Goal: Task Accomplishment & Management: Manage account settings

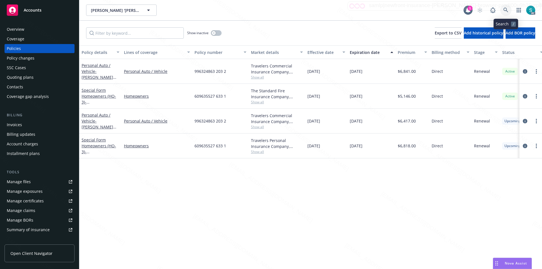
click at [504, 8] on icon at bounding box center [506, 10] width 5 height 5
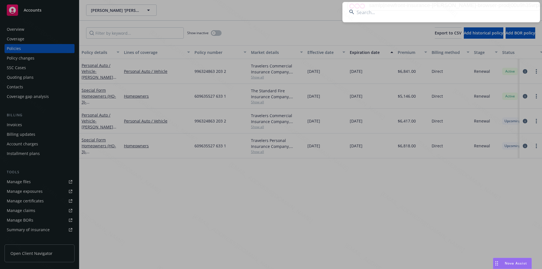
click at [415, 12] on input at bounding box center [442, 12] width 198 height 20
type input "[PERSON_NAME] and [PERSON_NAME]"
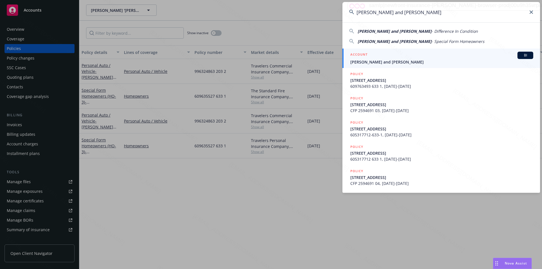
click at [382, 58] on div "ACCOUNT BI" at bounding box center [442, 55] width 183 height 7
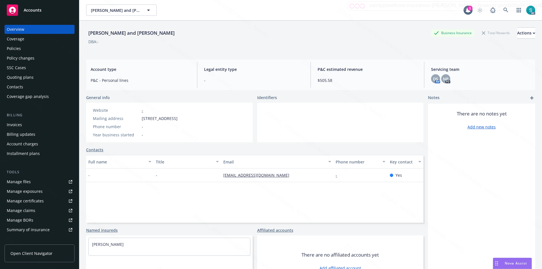
click at [17, 45] on div "Policies" at bounding box center [14, 48] width 14 height 9
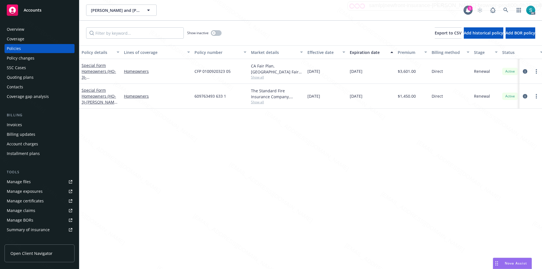
click at [211, 95] on span "609763493 633 1" at bounding box center [211, 96] width 32 height 6
copy span "609763493 633 1"
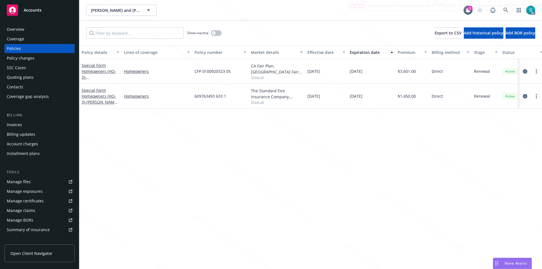
click at [287, 123] on div "Policy details Lines of coverage Policy number Market details Effective date Ex…" at bounding box center [310, 157] width 463 height 224
click at [537, 96] on circle "more" at bounding box center [536, 96] width 1 height 1
click at [519, 117] on link "Renew with incumbent" at bounding box center [506, 119] width 66 height 11
select select "12"
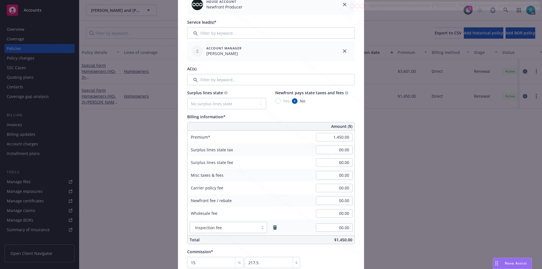
scroll to position [254, 0]
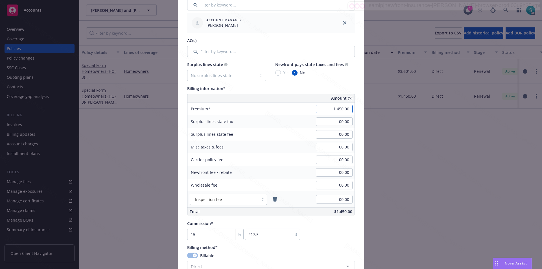
click at [330, 108] on input "1,450.00" at bounding box center [334, 109] width 37 height 8
type input "1,809.00"
type input "271.35"
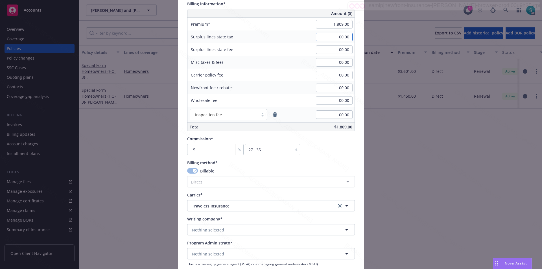
scroll to position [395, 0]
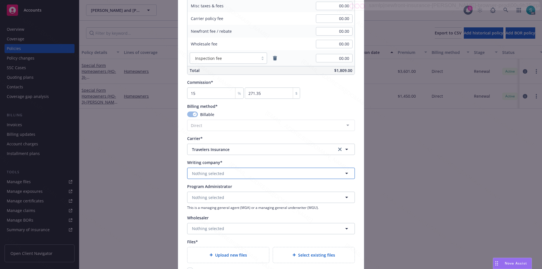
click at [218, 175] on span "Nothing selected" at bounding box center [208, 174] width 32 height 6
type input "the st"
click at [221, 156] on span "Domestic - 19070" at bounding box center [230, 158] width 74 height 6
click at [225, 257] on span "Upload new files" at bounding box center [231, 255] width 32 height 6
click at [219, 199] on span "Nothing selected" at bounding box center [208, 198] width 32 height 6
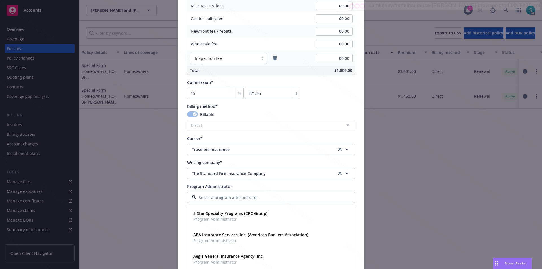
scroll to position [508, 0]
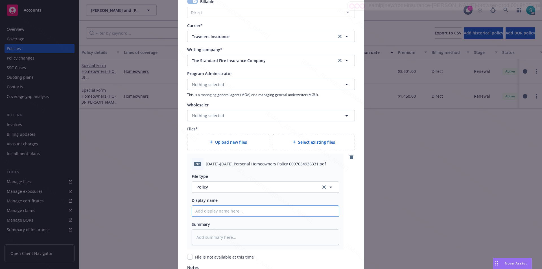
click at [222, 210] on input "Policy display name" at bounding box center [265, 211] width 147 height 11
paste input "2025-2026 Personal Homeowners Policy 6097634936331"
type textarea "x"
type input "2025-2026 Personal Homeowners Policy 6097634936331"
click at [205, 239] on textarea at bounding box center [265, 238] width 147 height 16
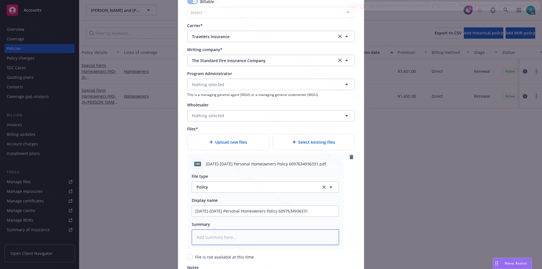
paste textarea "2025-2026 Personal Homeowners Policy 6097634936331"
type textarea "2025-2026 Personal Homeowners Policy 6097634936331"
type textarea "x"
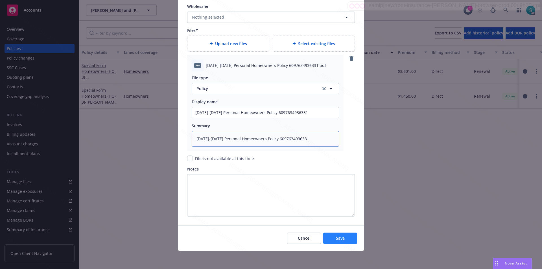
type textarea "2025-2026 Personal Homeowners Policy 6097634936331"
click at [332, 238] on button "Save" at bounding box center [340, 238] width 34 height 11
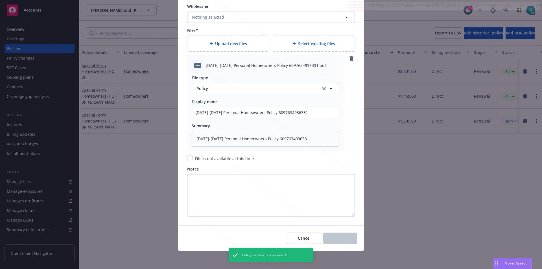
type textarea "x"
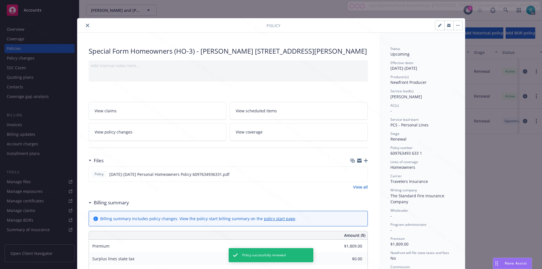
click at [87, 25] on button "close" at bounding box center [87, 25] width 7 height 7
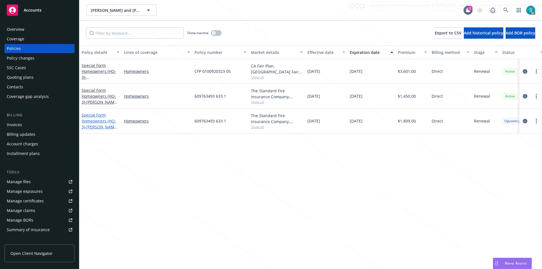
click at [96, 125] on span "- BROOKE KEISNER 16310 Suncatcher Ln Pioneer, CA, 95666" at bounding box center [100, 132] width 36 height 17
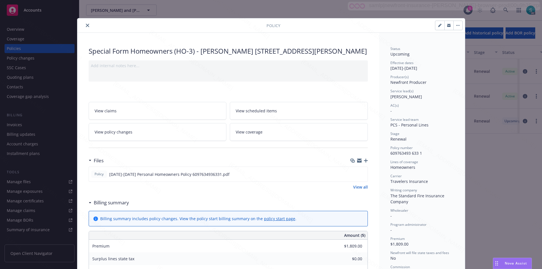
scroll to position [17, 0]
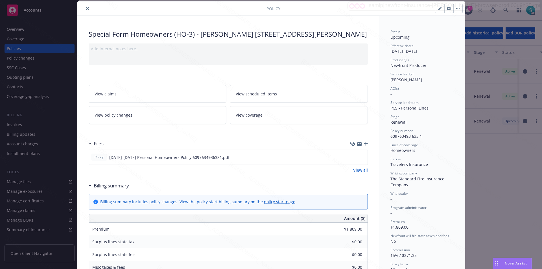
click at [404, 137] on span "609763493 633 1" at bounding box center [407, 136] width 32 height 5
copy span "609763493 633 1"
click at [406, 78] on span "[PERSON_NAME]" at bounding box center [407, 79] width 32 height 5
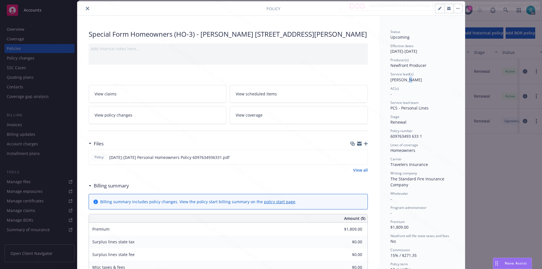
click at [406, 78] on span "[PERSON_NAME]" at bounding box center [407, 79] width 32 height 5
copy span "[PERSON_NAME]"
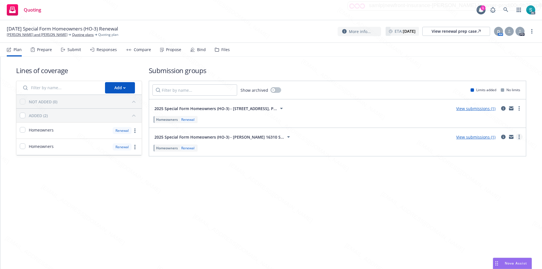
click at [520, 136] on link "more" at bounding box center [519, 137] width 7 height 7
click at [289, 138] on icon at bounding box center [288, 137] width 7 height 7
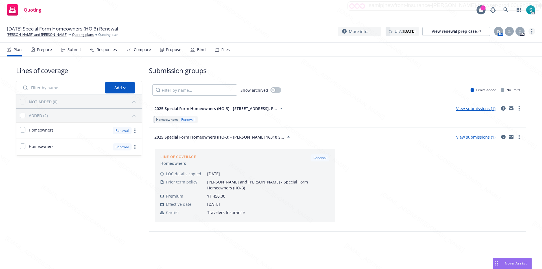
click at [532, 29] on icon "more" at bounding box center [532, 31] width 1 height 5
click at [495, 76] on link "Archive quoting plan" at bounding box center [503, 76] width 63 height 11
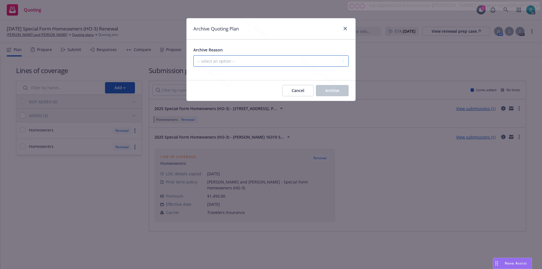
drag, startPoint x: 271, startPoint y: 64, endPoint x: 262, endPoint y: 65, distance: 8.5
click at [271, 64] on select "-- select an option -- All policies in this renewal plan are auto-renewed Creat…" at bounding box center [270, 60] width 155 height 11
select select "ARCHIVED_RENEWAL_POLICY_AUTO_RENEWED"
click at [193, 55] on select "-- select an option -- All policies in this renewal plan are auto-renewed Creat…" at bounding box center [270, 60] width 155 height 11
click at [336, 86] on button "Archive" at bounding box center [332, 90] width 33 height 11
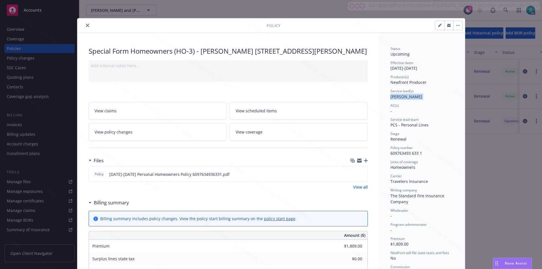
scroll to position [17, 0]
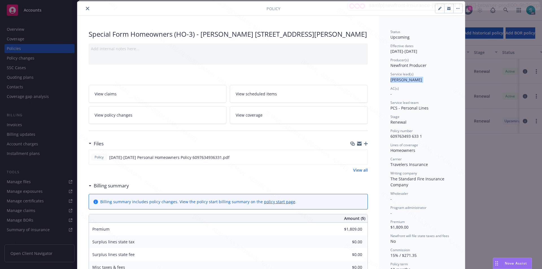
click at [87, 8] on button "close" at bounding box center [87, 8] width 7 height 7
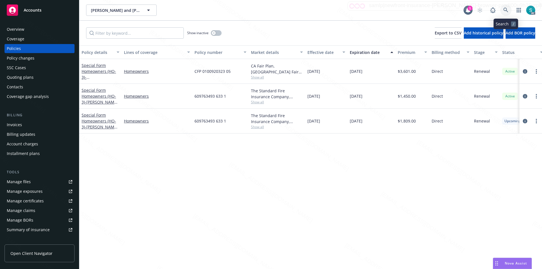
click at [506, 11] on icon at bounding box center [506, 10] width 5 height 5
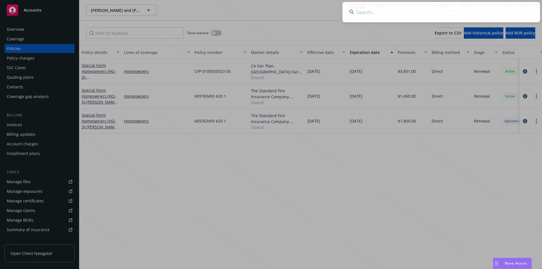
click at [437, 15] on input at bounding box center [442, 12] width 198 height 20
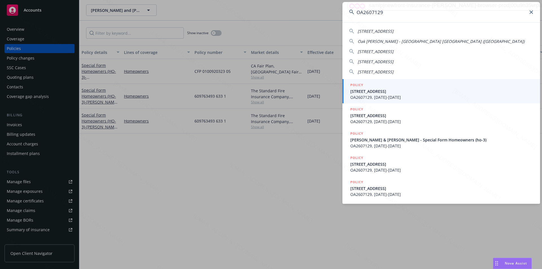
type input "OA2607129"
click at [393, 88] on div "POLICY" at bounding box center [442, 85] width 183 height 6
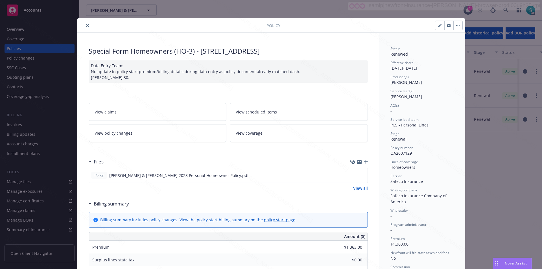
click at [88, 26] on button "close" at bounding box center [87, 25] width 7 height 7
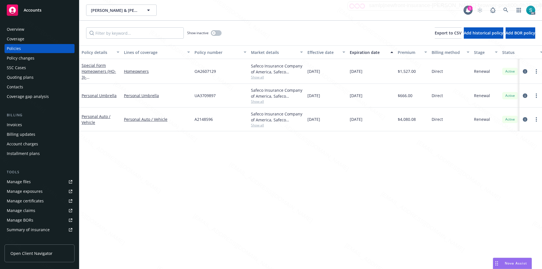
click at [212, 74] on span "OA2607129" at bounding box center [205, 71] width 21 height 6
copy span "OA2607129"
click at [536, 71] on link "more" at bounding box center [536, 71] width 7 height 7
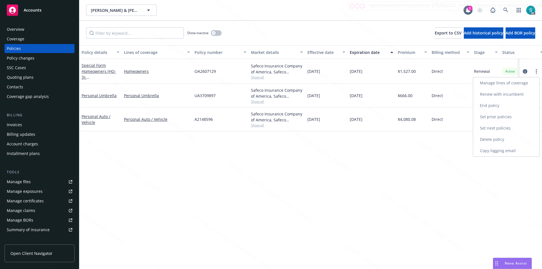
click at [493, 95] on link "Renew with incumbent" at bounding box center [506, 94] width 66 height 11
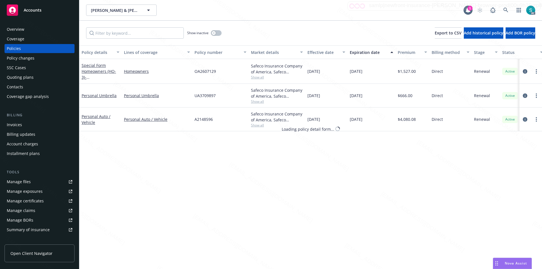
select select "12"
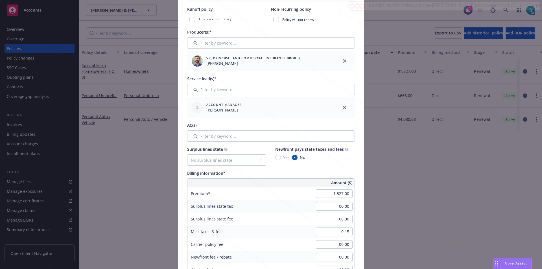
scroll to position [226, 0]
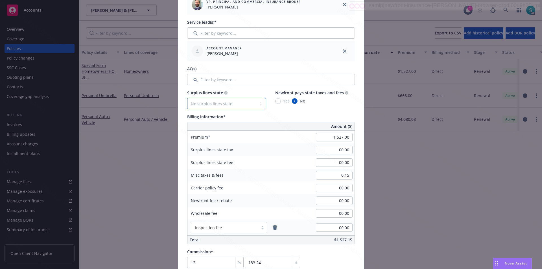
click at [240, 103] on select "No surplus lines state Alaska Alabama Arkansas Arizona California Colorado Conn…" at bounding box center [226, 103] width 79 height 11
select select "CA"
click at [187, 98] on select "No surplus lines state Alaska Alabama Arkansas Arizona California Colorado Conn…" at bounding box center [226, 103] width 79 height 11
type input "45.81"
type input "2.75"
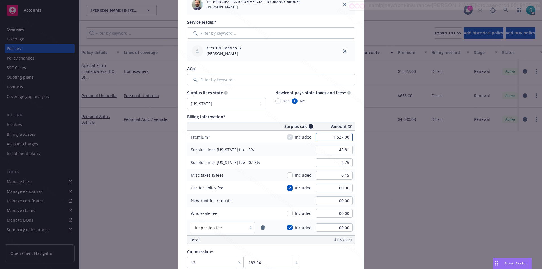
click at [337, 136] on input "1,527.00" at bounding box center [334, 137] width 37 height 8
type input "1,981.00"
type input "59.43"
type input "3.57"
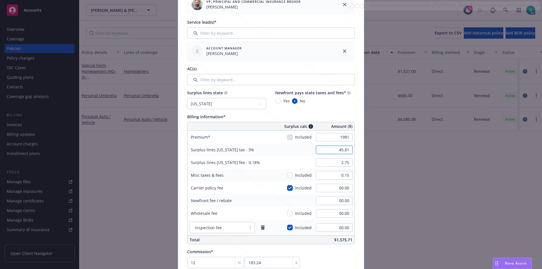
type input "237.72"
type input "00.00"
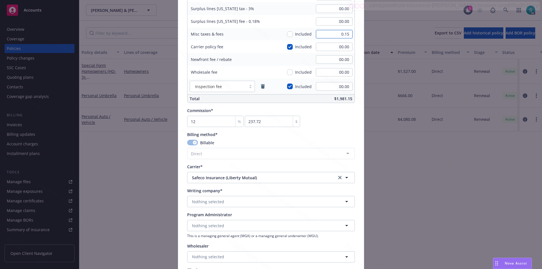
scroll to position [452, 0]
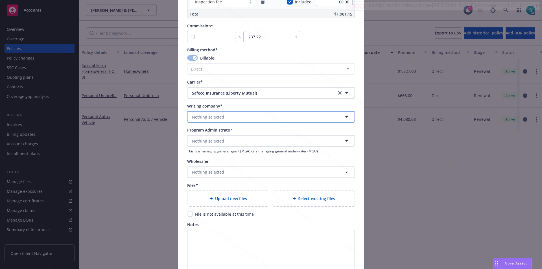
click at [232, 120] on button "Nothing selected" at bounding box center [271, 116] width 168 height 11
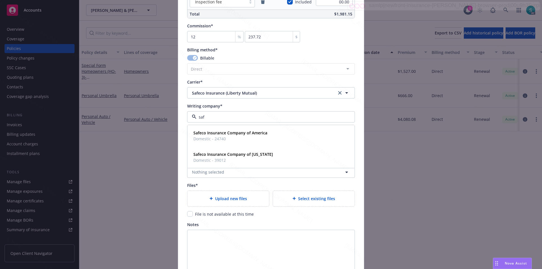
type input "safe"
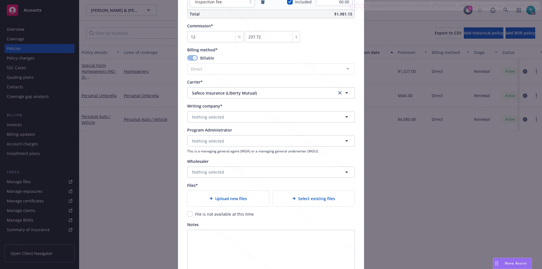
click at [235, 111] on div "Writing company* safe Nothing selected" at bounding box center [271, 112] width 168 height 19
click at [238, 116] on button "Nothing selected" at bounding box center [271, 116] width 168 height 11
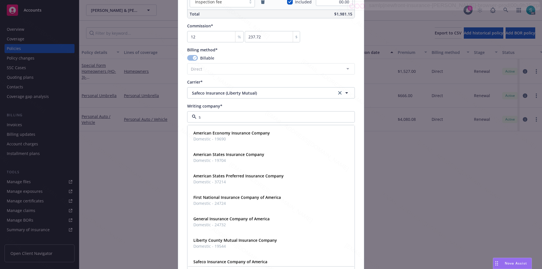
type input "sa"
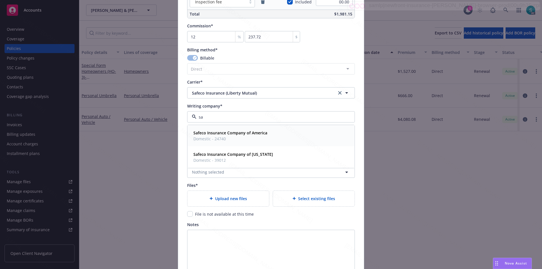
click at [252, 134] on strong "Safeco Insurance Company of America" at bounding box center [230, 132] width 74 height 5
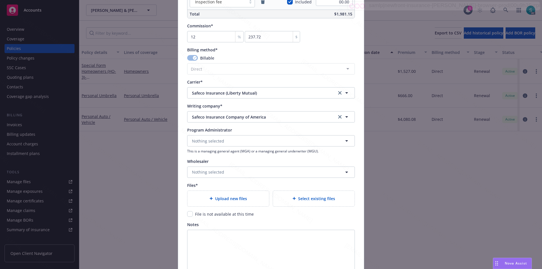
click at [244, 198] on span "Upload new files" at bounding box center [231, 199] width 32 height 6
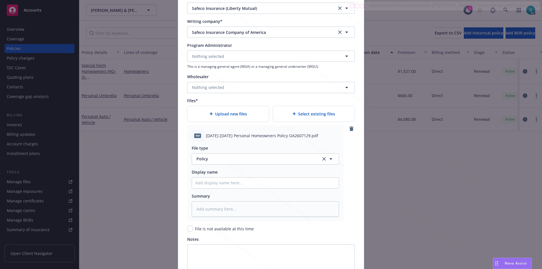
scroll to position [565, 0]
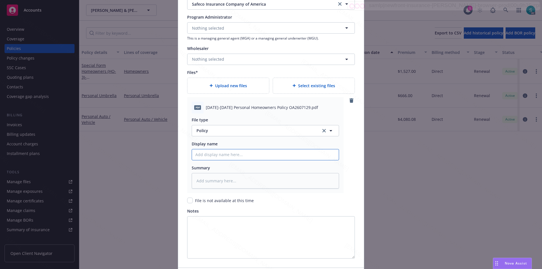
click at [220, 156] on input "Policy display name" at bounding box center [265, 154] width 147 height 11
paste input "2025-2026 Personal Homeowners Policy OA2607129"
type textarea "x"
type input "2025-2026 Personal Homeowners Policy OA2607129"
click at [210, 182] on textarea at bounding box center [265, 181] width 147 height 16
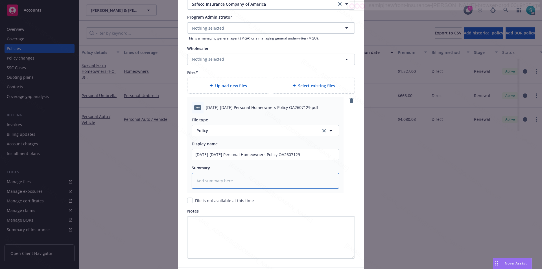
paste textarea "2025-2026 Personal Homeowners Policy OA2607129"
type textarea "x"
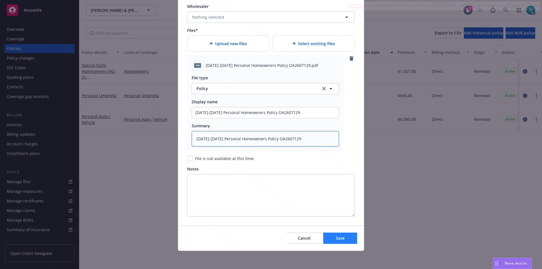
type textarea "2025-2026 Personal Homeowners Policy OA2607129"
click at [337, 236] on span "Save" at bounding box center [340, 238] width 9 height 5
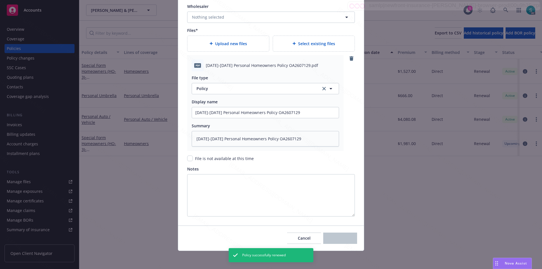
type textarea "x"
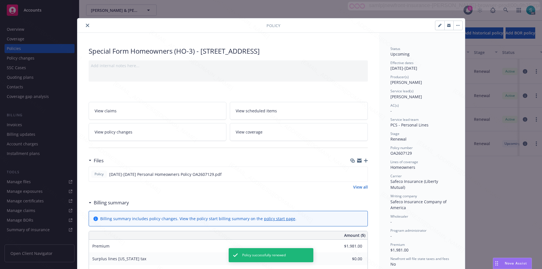
click at [86, 24] on icon "close" at bounding box center [87, 25] width 3 height 3
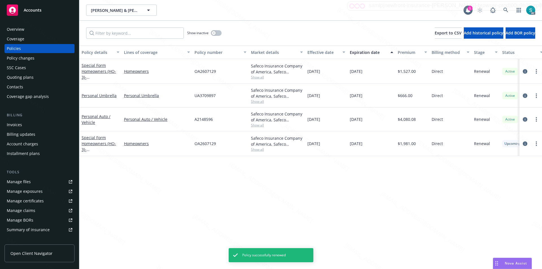
click at [216, 95] on span "UA3709897" at bounding box center [205, 96] width 21 height 6
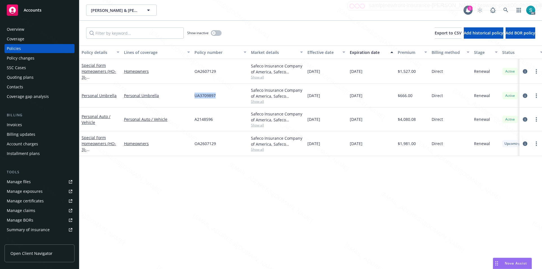
click at [8, 33] on div "Overview" at bounding box center [16, 29] width 18 height 9
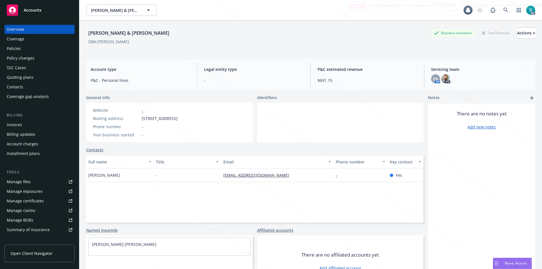
click at [32, 34] on div "Overview" at bounding box center [40, 29] width 66 height 9
click at [112, 32] on div "Lehigh, Terry & Rita" at bounding box center [129, 32] width 86 height 7
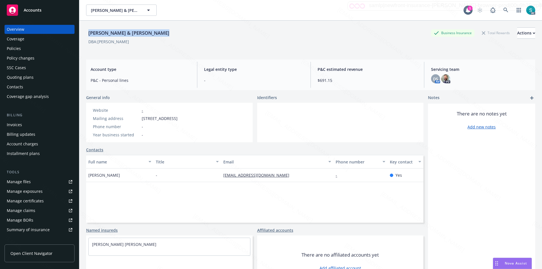
copy div "Lehigh, Terry & Rita"
click at [22, 49] on div "Policies" at bounding box center [40, 48] width 66 height 9
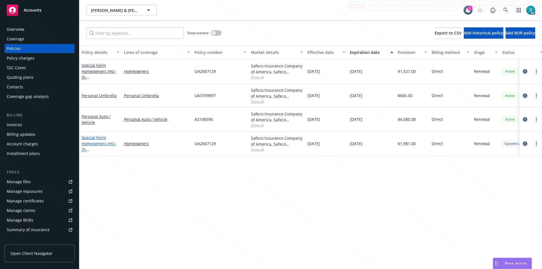
click at [96, 149] on span "- 21302 BRETON LN HUNTINGTON BEACH, CA 92646-7130" at bounding box center [100, 152] width 36 height 11
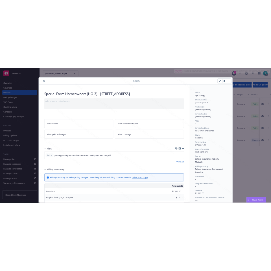
scroll to position [17, 0]
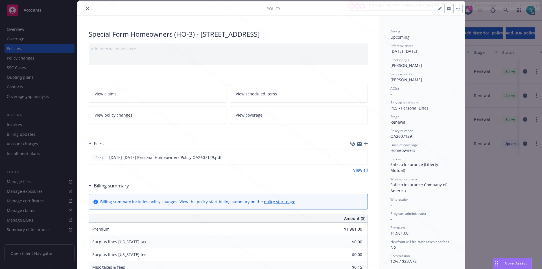
click at [398, 136] on span "OA2607129" at bounding box center [401, 136] width 21 height 5
copy span "OA2607129"
click at [397, 80] on span "David Shepard" at bounding box center [407, 79] width 32 height 5
click at [397, 81] on span "David Shepard" at bounding box center [407, 79] width 32 height 5
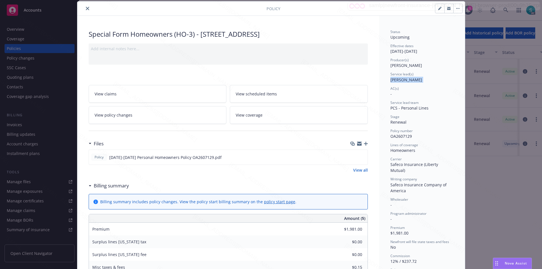
click at [397, 81] on span "David Shepard" at bounding box center [407, 79] width 32 height 5
copy span "David Shepard"
click at [86, 7] on icon "close" at bounding box center [87, 8] width 3 height 3
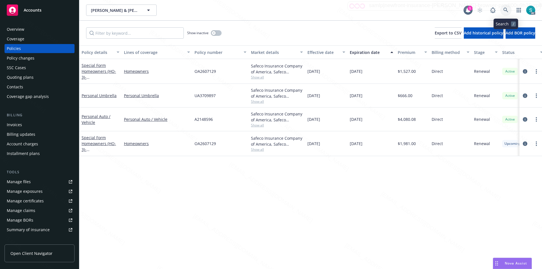
click at [508, 11] on icon at bounding box center [506, 10] width 5 height 5
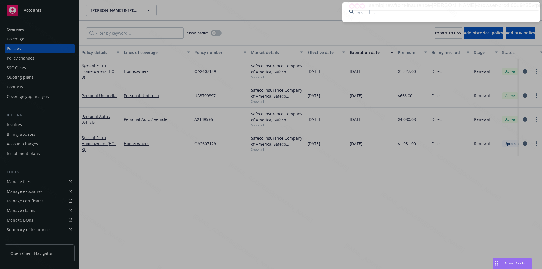
click at [391, 13] on input at bounding box center [442, 12] width 198 height 20
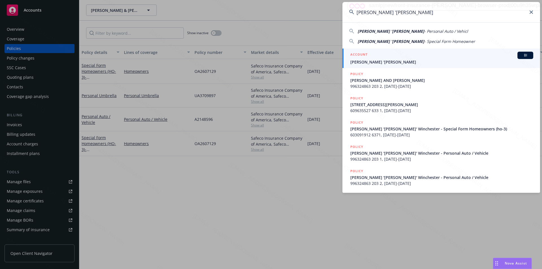
type input "Garrett 'Cody' Winchester"
click at [395, 58] on div "ACCOUNT BI" at bounding box center [442, 55] width 183 height 7
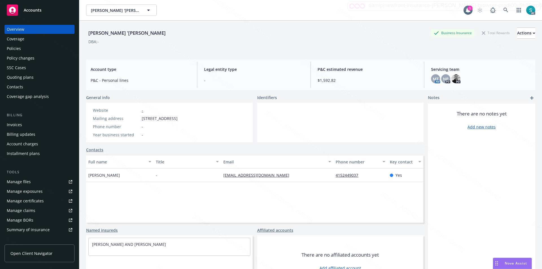
click at [271, 7] on div "Garrett 'Cody' Winchester Garrett 'Cody' Winchester" at bounding box center [275, 10] width 378 height 11
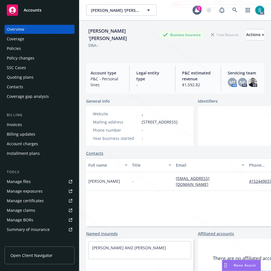
click at [130, 56] on div "Garrett 'Cody' Winchester Business Insurance Total Rewards Actions DBA: -" at bounding box center [175, 40] width 178 height 38
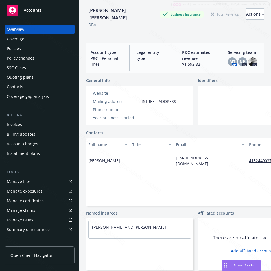
click at [23, 49] on div "Policies" at bounding box center [40, 48] width 66 height 9
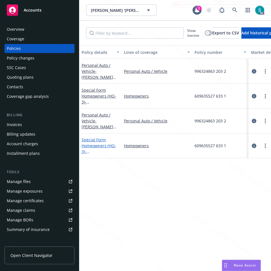
click at [92, 151] on span "- 26 ROCK RD KENTFIELD, CA 94904-2645" at bounding box center [100, 157] width 36 height 17
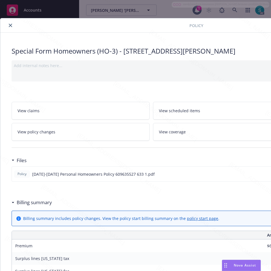
click at [10, 25] on icon "close" at bounding box center [10, 25] width 3 height 3
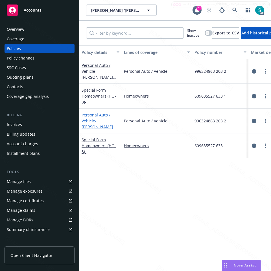
click at [101, 123] on span "- GARRETT AND FRANKA WINCHESTER" at bounding box center [99, 129] width 35 height 23
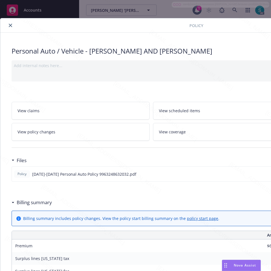
click at [183, 107] on link "View scheduled items" at bounding box center [222, 111] width 138 height 18
click at [120, 38] on div "Personal Auto / Vehicle - GARRETT AND FRANKA WINCHESTER Add internal notes here…" at bounding box center [151, 275] width 302 height 484
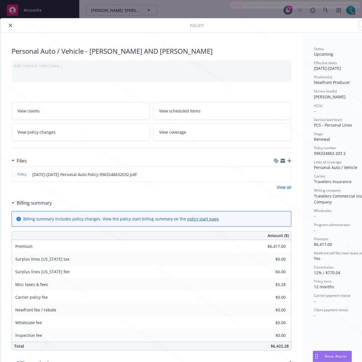
click at [295, 53] on div "Personal Auto / Vehicle - GARRETT AND FRANKA WINCHESTER Add internal notes here…" at bounding box center [151, 275] width 302 height 484
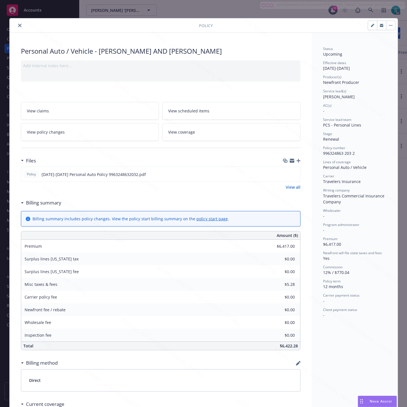
click at [286, 47] on div "Personal Auto / Vehicle - GARRETT AND FRANKA WINCHESTER" at bounding box center [160, 51] width 279 height 10
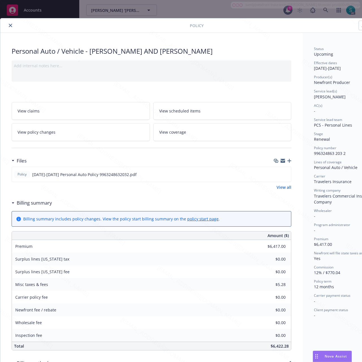
drag, startPoint x: 299, startPoint y: 189, endPoint x: 303, endPoint y: 192, distance: 5.6
click at [300, 190] on div "Personal Auto / Vehicle - GARRETT AND FRANKA WINCHESTER Add internal notes here…" at bounding box center [151, 275] width 302 height 484
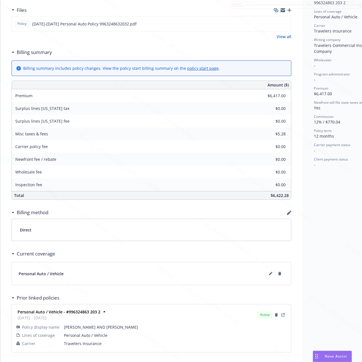
scroll to position [180, 0]
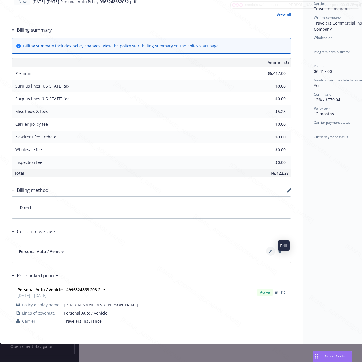
click at [271, 247] on button at bounding box center [270, 251] width 9 height 9
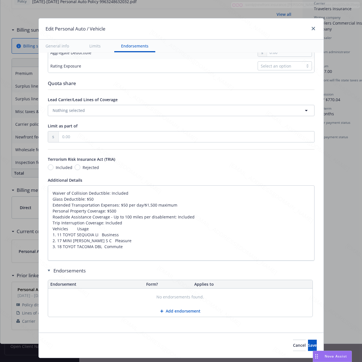
scroll to position [183, 0]
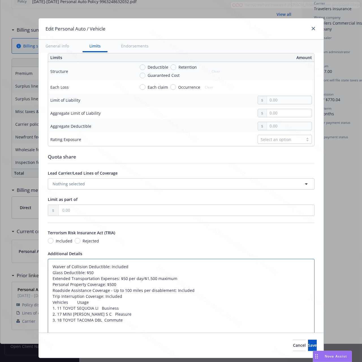
click at [133, 268] on textarea "Waiver of Collision Deductible: Included Glass Deductible: $50 Extended Transpo…" at bounding box center [181, 296] width 266 height 75
type textarea "x"
paste textarea "A. $250,000 each person $500,000 each accident Bodily Injury B. Property Damage…"
type textarea "A. $250,000 each person $500,000 each accident Bodily Injury B. Property Damage…"
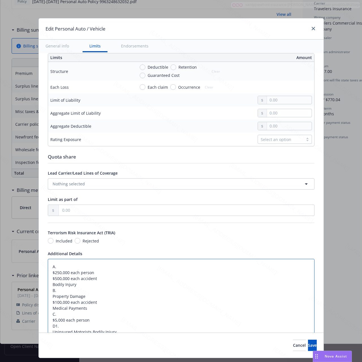
scroll to position [198, 0]
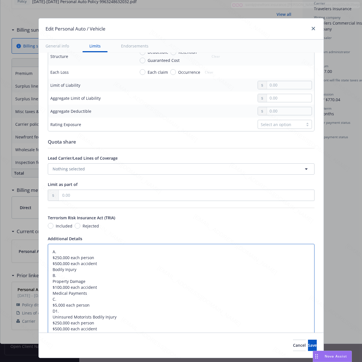
type textarea "x"
type textarea "A. $250,000 each person $500,000 each accident Bodily Injury B. Property Damage…"
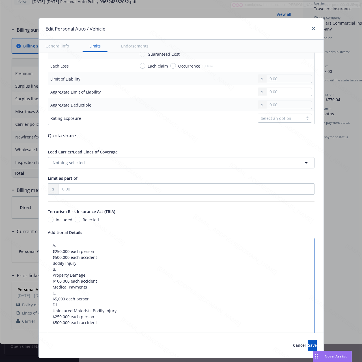
drag, startPoint x: 78, startPoint y: 266, endPoint x: 17, endPoint y: 266, distance: 61.3
click at [17, 266] on div "Edit Personal Auto / Vehicle General info Limits Endorsements Display name Cove…" at bounding box center [181, 181] width 362 height 362
type textarea "x"
type textarea "A. $250,000 each person $500,000 each accident B. Property Damage $100,000 each…"
click at [73, 247] on textarea "A. $250,000 each person $500,000 each accident B. Property Damage $100,000 each…" at bounding box center [181, 320] width 266 height 164
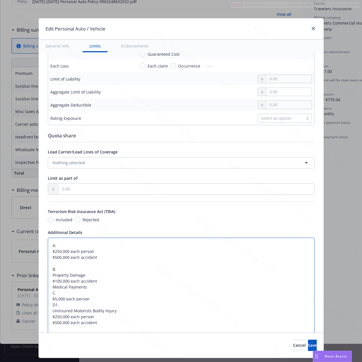
paste textarea "Bodily Injury"
type textarea "x"
type textarea "A.Bodily Injury $250,000 each person $500,000 each accident B. Property Damage …"
click at [89, 269] on textarea "A.Bodily Injury $250,000 each person $500,000 each accident B. Property Damage …" at bounding box center [181, 320] width 266 height 164
click at [93, 269] on textarea "A.Bodily Injury $250,000 each person $500,000 each accident B. Property Damage …" at bounding box center [181, 320] width 266 height 164
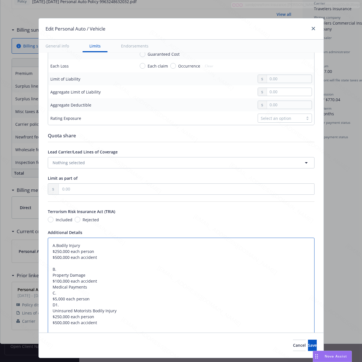
type textarea "x"
type textarea "A.Bodily Injury $250,000 each person $500,000 each accident B.Property Damage $…"
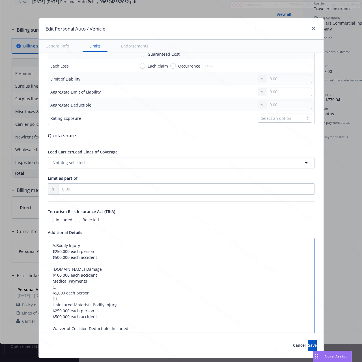
click at [94, 269] on textarea "A.Bodily Injury $250,000 each person $500,000 each accident B.Property Damage $…" at bounding box center [181, 317] width 266 height 158
type textarea "x"
type textarea "A.Bodily Injury $250,000 each person $500,000 each accident B.Property Damage $…"
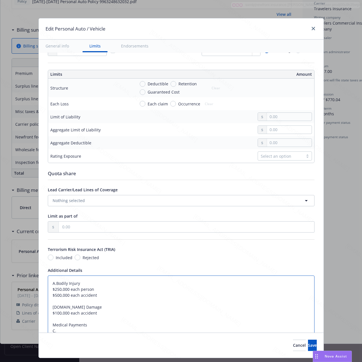
click at [49, 269] on textarea "A.Bodily Injury $250,000 each person $500,000 each accident B.Property Damage $…" at bounding box center [181, 357] width 266 height 164
type textarea "x"
type textarea "A. Bodily Injury $250,000 each person $500,000 each accident B.Property Damage …"
type textarea "x"
type textarea "A. Bodily Injury $250,000 each person $500,000 each accident B. Property Damage…"
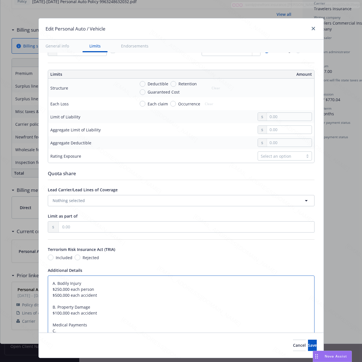
scroll to position [242, 0]
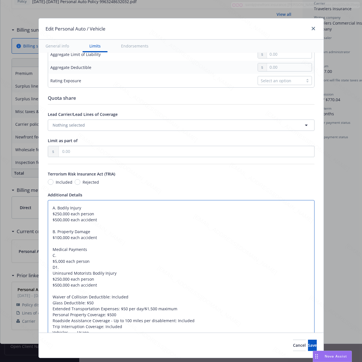
click at [48, 250] on textarea "A. Bodily Injury $250,000 each person $500,000 each accident B. Property Damage…" at bounding box center [181, 282] width 266 height 164
type textarea "x"
type textarea "A. Bodily Injury $250,000 each person $500,000 each accident B. Property Damage…"
type textarea "x"
type textarea "A. Bodily Injury $250,000 each person $500,000 each accident B. Property Damage…"
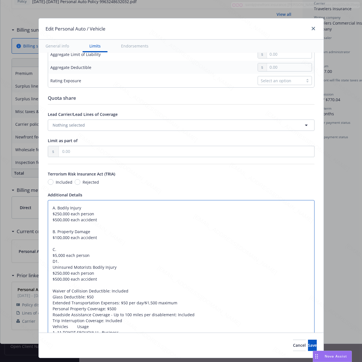
type textarea "x"
type textarea "A. Bodily Injury $250,000 each person $500,000 each accident B. Property Damage…"
paste textarea "Medical Payments"
type textarea "x"
type textarea "A. Bodily Injury $250,000 each person $500,000 each accident B. Property Damage…"
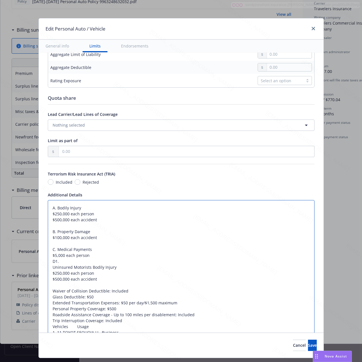
type textarea "x"
type textarea "A. Bodily Injury $250,000 each person $500,000 each accident B. Property Damage…"
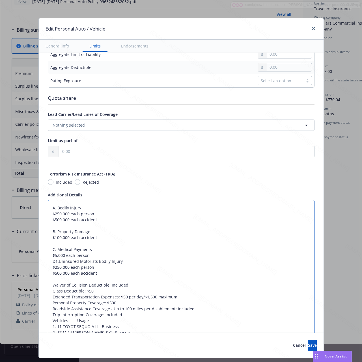
type textarea "x"
type textarea "A. Bodily Injury $250,000 each person $500,000 each accident B. Property Damage…"
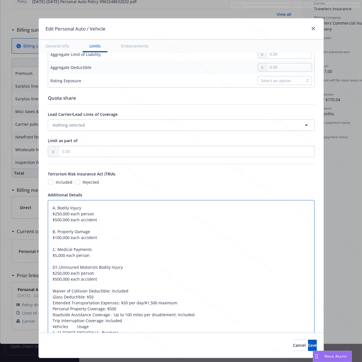
click at [105, 269] on textarea "A. Bodily Injury $250,000 each person $500,000 each accident B. Property Damage…" at bounding box center [181, 279] width 266 height 158
type textarea "x"
type textarea "A. Bodily Injury $250,000 each person $500,000 each accident B. Property Damage…"
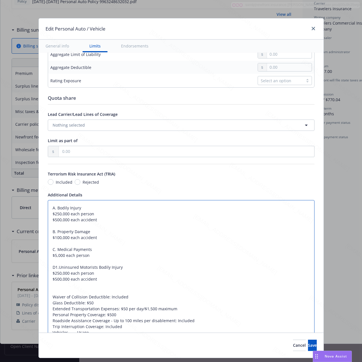
type textarea "x"
type textarea "A. Bodily Injury $250,000 each person $500,000 each accident B. Property Damage…"
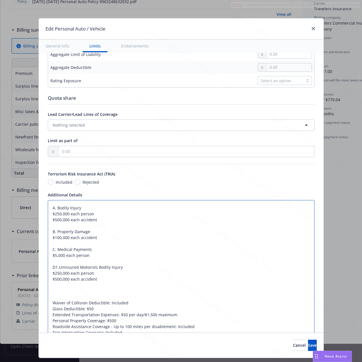
type textarea "x"
paste textarea "Collision"
type textarea "A. Bodily Injury $250,000 each person $500,000 each accident B. Property Damage…"
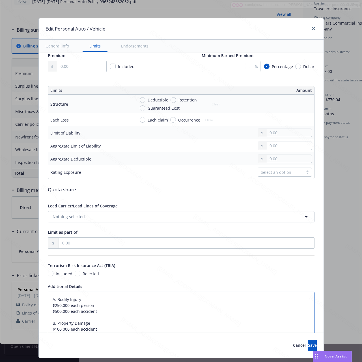
scroll to position [301, 0]
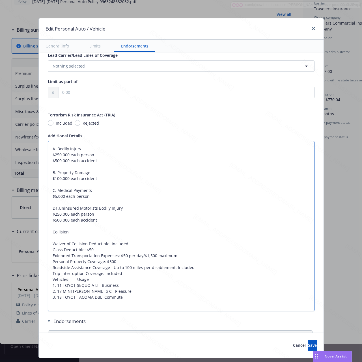
click at [75, 233] on textarea "A. Bodily Injury $250,000 each person $500,000 each accident B. Property Damage…" at bounding box center [181, 226] width 266 height 170
type textarea "x"
type textarea "A. Bodily Injury $250,000 each person $500,000 each accident B. Property Damage…"
type textarea "x"
paste textarea "$1,000 deductible"
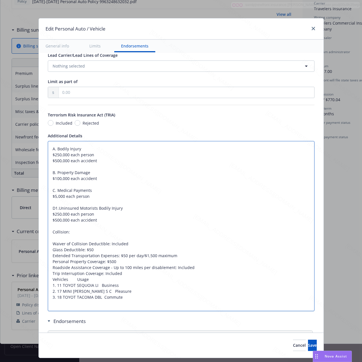
type textarea "A. Bodily Injury $250,000 each person $500,000 each accident B. Property Damage…"
click at [104, 235] on textarea "A. Bodily Injury $250,000 each person $500,000 each accident B. Property Damage…" at bounding box center [181, 226] width 266 height 170
type textarea "x"
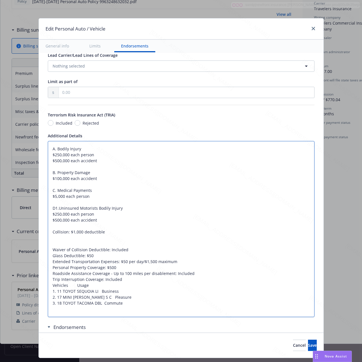
paste textarea "Comprehensive"
type textarea "A. Bodily Injury $250,000 each person $500,000 each accident B. Property Damage…"
type textarea "x"
type textarea "A. Bodily Injury $250,000 each person $500,000 each accident B. Property Damage…"
type textarea "x"
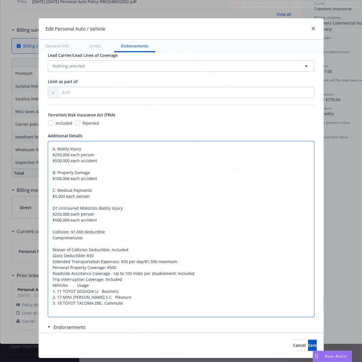
type textarea "A. Bodily Injury $250,000 each person $500,000 each accident B. Property Damage…"
click at [117, 242] on textarea "A. Bodily Injury $250,000 each person $500,000 each accident B. Property Damage…" at bounding box center [181, 229] width 266 height 176
type textarea "x"
type textarea "A. Bodily Injury $250,000 each person $500,000 each accident B. Property Damage…"
type textarea "x"
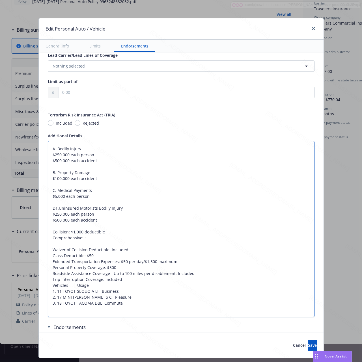
paste textarea "$250 deductible"
type textarea "A. Bodily Injury $250,000 each person $500,000 each accident B. Property Damage…"
click at [78, 240] on textarea "A. Bodily Injury $250,000 each person $500,000 each accident B. Property Damage…" at bounding box center [181, 229] width 266 height 176
type textarea "x"
type textarea "A. Bodily Injury $250,000 each person $500,000 each accident B. Property Damage…"
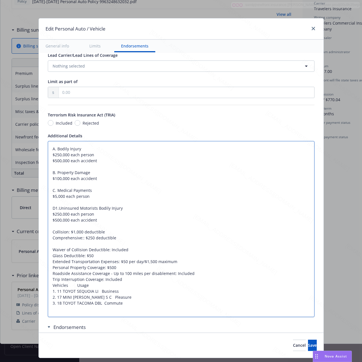
type textarea "x"
type textarea "A. Bodily Injury $250,000 each person $500,000 each accident B. Property Damage…"
type textarea "x"
type textarea "A. Bodily Injury $250,000 each person $500,000 each accident B. Property Damage…"
type textarea "x"
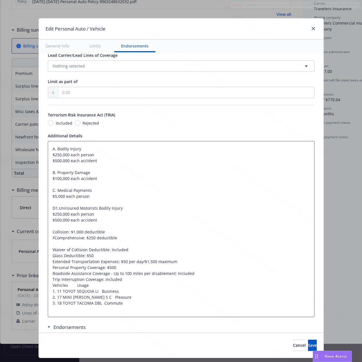
type textarea "A. Bodily Injury $250,000 each person $500,000 each accident B. Property Damage…"
type textarea "x"
type textarea "A. Bodily Injury $250,000 each person $500,000 each accident B. Property Damage…"
type textarea "x"
type textarea "A. Bodily Injury $250,000 each person $500,000 each accident B. Property Damage…"
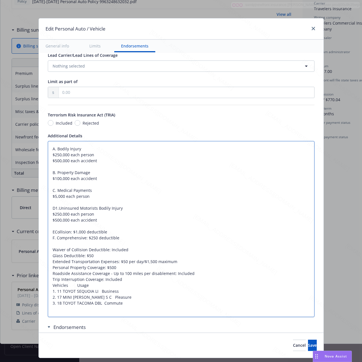
type textarea "x"
type textarea "A. Bodily Injury $250,000 each person $500,000 each accident B. Property Damage…"
type textarea "x"
type textarea "A. Bodily Injury $250,000 each person $500,000 each accident B. Property Damage…"
click at [121, 269] on textarea "A. Bodily Injury $250,000 each person $500,000 each accident B. Property Damage…" at bounding box center [181, 229] width 266 height 176
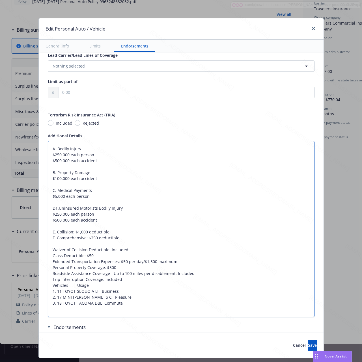
type textarea "x"
type textarea "A. Bodily Injury $250,000 each person $500,000 each accident B. Property Damage…"
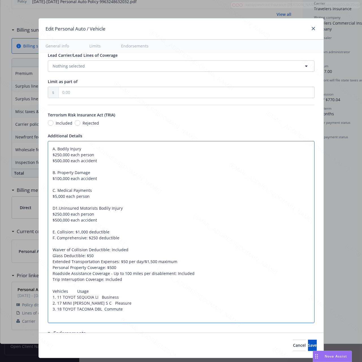
type textarea "x"
type textarea "A. Bodily Injury $250,000 each person $500,000 each accident B. Property Damage…"
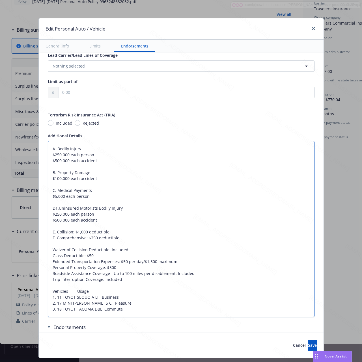
type textarea "x"
type textarea "A. Bodily Injury $250,000 each person $500,000 each accident B. Property Damage…"
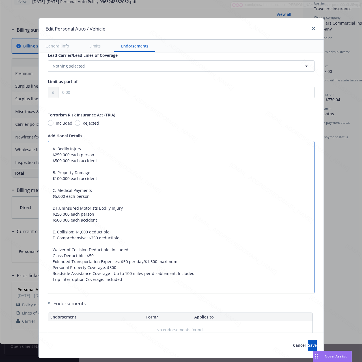
type textarea "x"
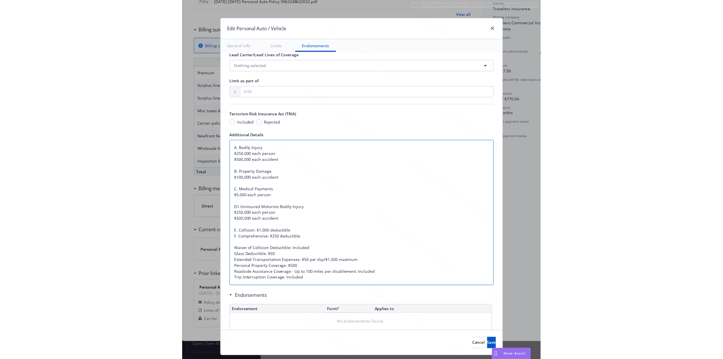
scroll to position [329, 0]
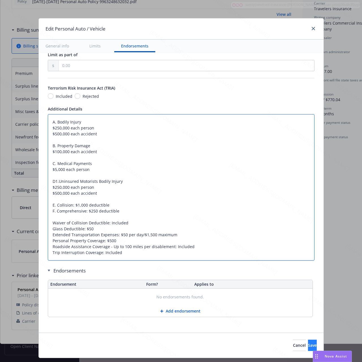
type textarea "A. Bodily Injury $250,000 each person $500,000 each accident B. Property Damage…"
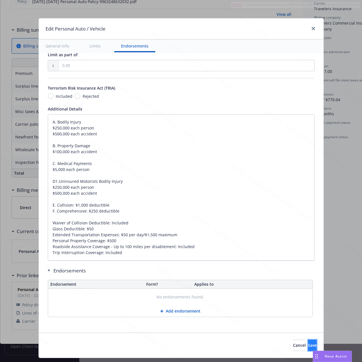
click at [308, 269] on span "Save" at bounding box center [312, 344] width 9 height 5
type textarea "x"
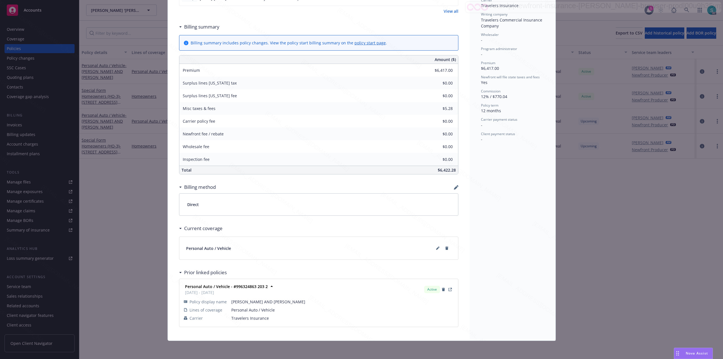
scroll to position [178, 0]
click at [170, 49] on div "Personal Auto / Vehicle - GARRETT AND FRANKA WINCHESTER Add internal notes here…" at bounding box center [319, 99] width 302 height 484
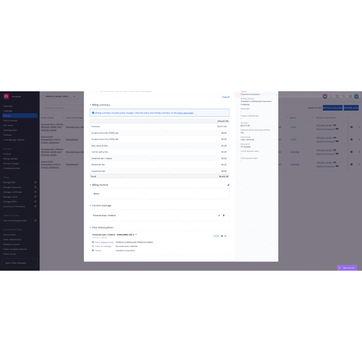
scroll to position [0, 0]
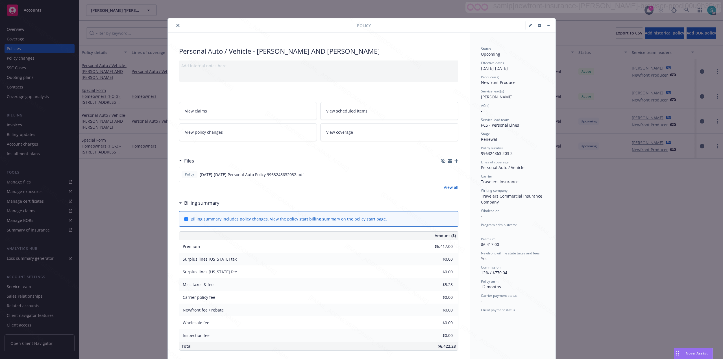
click at [175, 26] on button "close" at bounding box center [178, 25] width 7 height 7
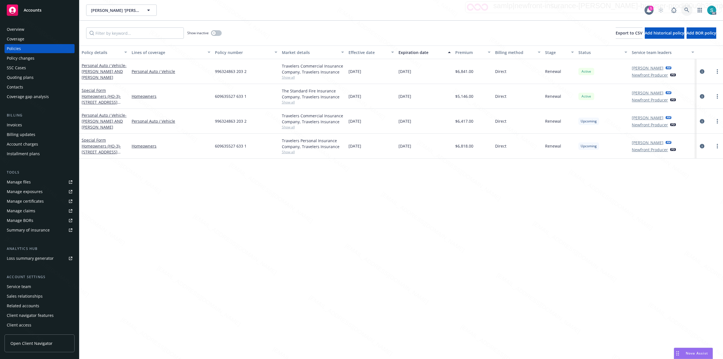
click at [542, 10] on icon at bounding box center [686, 10] width 5 height 5
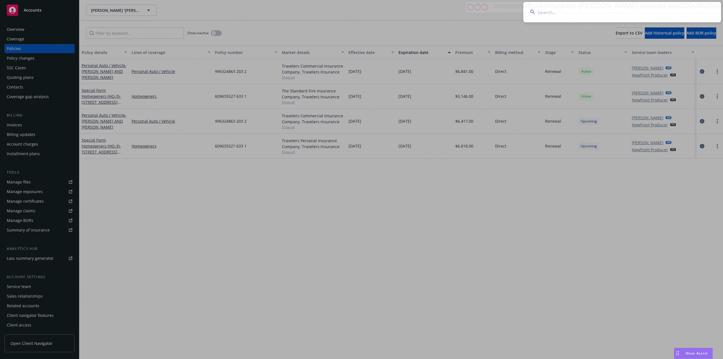
click at [542, 10] on input at bounding box center [622, 12] width 198 height 20
type input "Susan and Brooke Keisner"
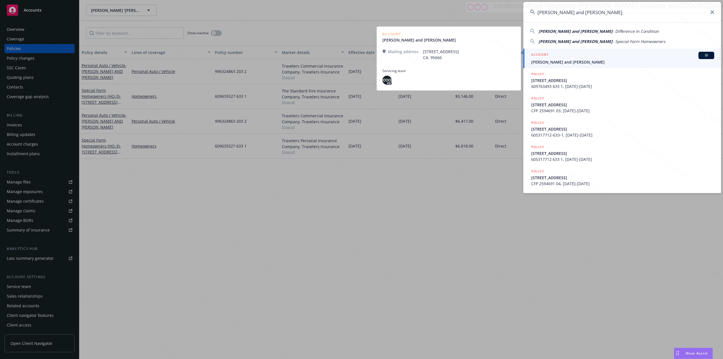
click at [542, 59] on div "ACCOUNT BI" at bounding box center [622, 55] width 183 height 7
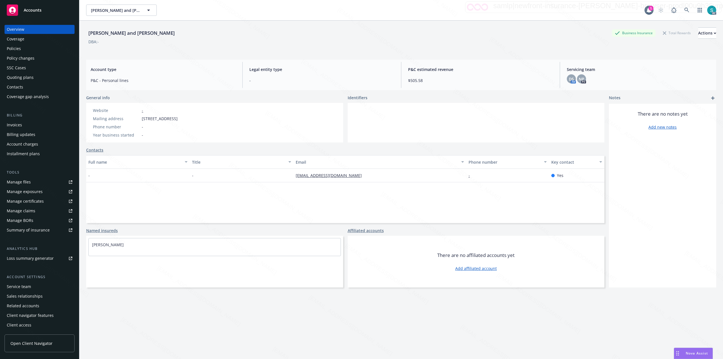
click at [468, 34] on div "Susan and Brooke Keisner Business Insurance Total Rewards Actions" at bounding box center [401, 32] width 630 height 11
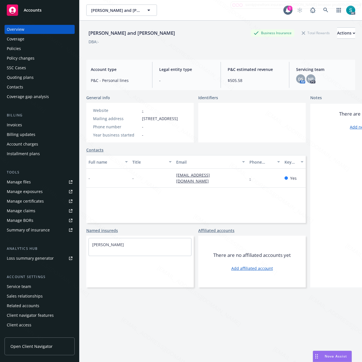
click at [36, 47] on div "Policies" at bounding box center [40, 48] width 66 height 9
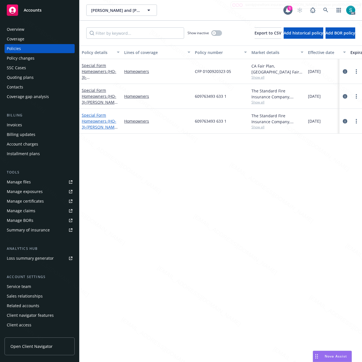
click at [92, 120] on link "Special Form Homeowners (HO-3) - BROOKE KEISNER 16310 Suncatcher Ln Pioneer, CA…" at bounding box center [100, 126] width 36 height 29
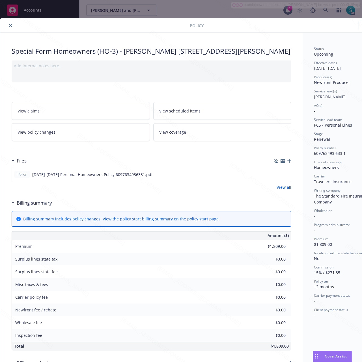
click at [256, 120] on link "View scheduled items" at bounding box center [222, 111] width 138 height 18
click at [302, 129] on div "Special Form Homeowners (HO-3) - BROOKE KEISNER 16310 Suncatcher Ln Pioneer, CA…" at bounding box center [151, 275] width 302 height 484
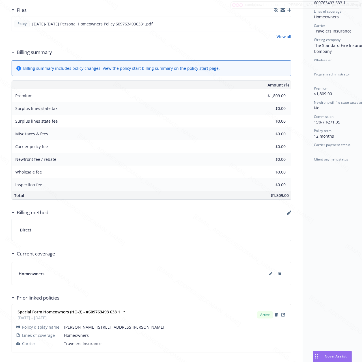
scroll to position [190, 0]
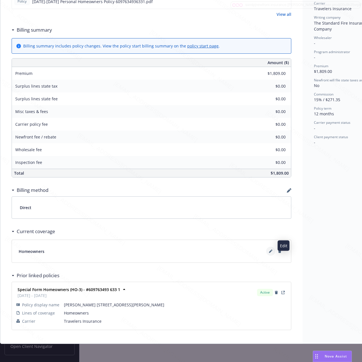
click at [269, 250] on icon at bounding box center [270, 251] width 3 height 3
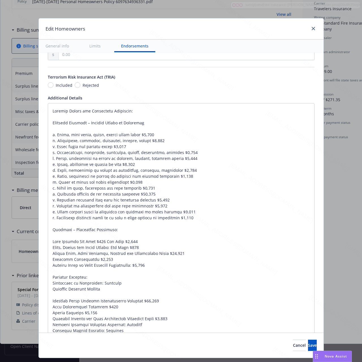
scroll to position [466, 0]
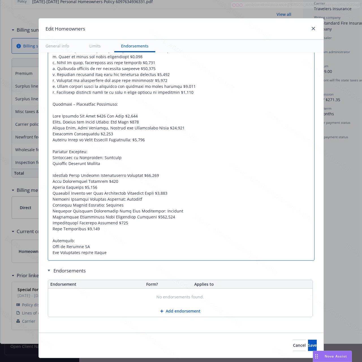
click at [112, 250] on textarea at bounding box center [181, 119] width 266 height 283
type textarea "x"
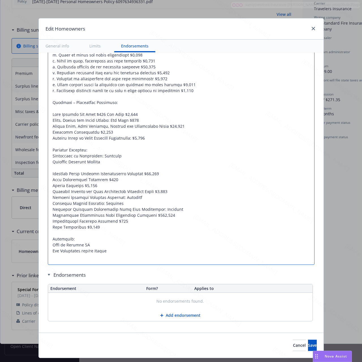
paste textarea "Springfield, OH 45501-7265 Loan Number: 0469453300"
type textarea "Special Limits and Additional Coverages: Personal Property – Special Limits of …"
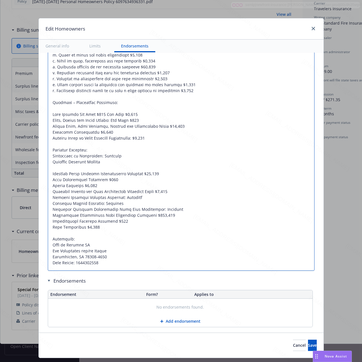
click at [115, 238] on textarea at bounding box center [181, 123] width 266 height 295
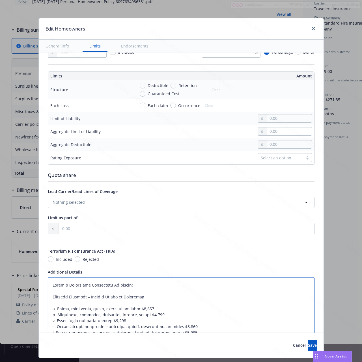
scroll to position [278, 0]
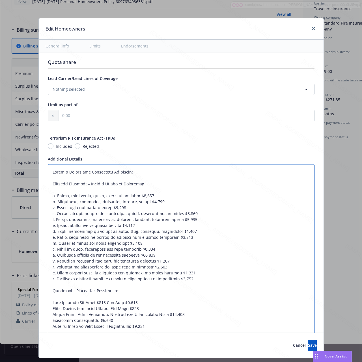
click at [132, 177] on textarea at bounding box center [181, 311] width 266 height 295
type textarea "x"
paste textarea "Property Coverage Section Limit Coverage A – Dwelling $571,000 Coverage B – Oth…"
type textarea "Property Coverage Section Limit Coverage A – Dwelling $571,000 Coverage B – Oth…"
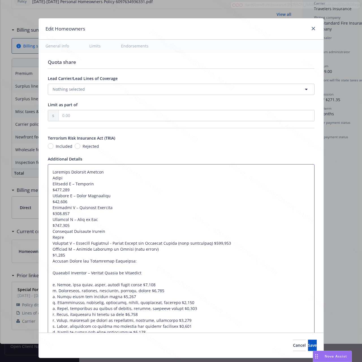
click at [97, 182] on textarea at bounding box center [181, 356] width 266 height 384
type textarea "x"
type textarea "Property Coverage Section Coverage A – Dwelling $571,000 Coverage B – Other Str…"
type textarea "x"
type textarea "Property Coverage Section Coverage A – Dwelling$571,000 Coverage B – Other Stru…"
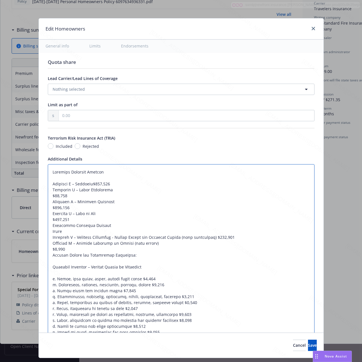
type textarea "x"
type textarea "Property Coverage Section Coverage A – Dwelling:$571,000 Coverage B – Other Str…"
type textarea "x"
type textarea "Property Coverage Section Coverage A – Dwelling: $571,000 Coverage B – Other St…"
type textarea "x"
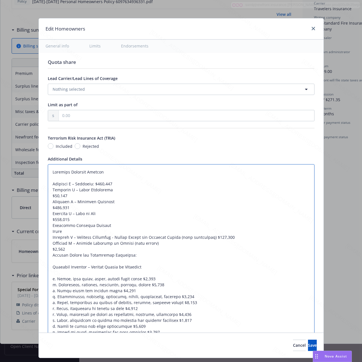
type textarea "Property Coverage Section Coverage A – Dwelling: $571,000 Coverage B – Other St…"
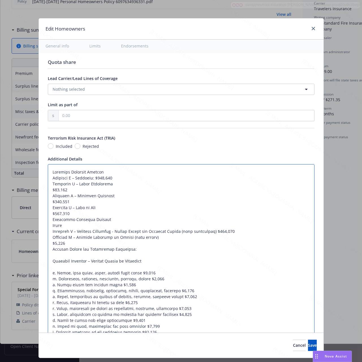
type textarea "x"
type textarea "Property Coverage Section Coverage A – Dwelling: $571,000 Coverage B – Other St…"
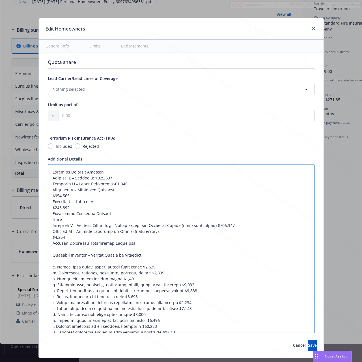
type textarea "x"
type textarea "Property Coverage Section Coverage A – Dwelling: $571,000 Coverage B – Other St…"
type textarea "x"
type textarea "Property Coverage Section Coverage A – Dwelling: $571,000 Coverage B – Other St…"
type textarea "x"
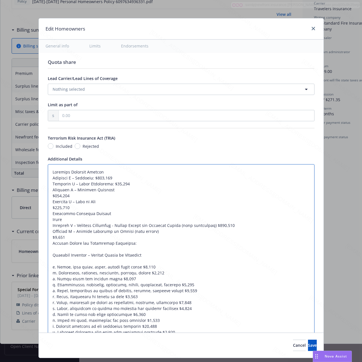
type textarea "Property Coverage Section Coverage A – Dwelling: $571,000 Coverage B – Other St…"
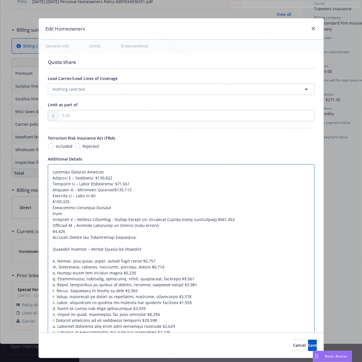
type textarea "x"
type textarea "Property Coverage Section Coverage A – Dwelling: $571,000 Coverage B – Other St…"
type textarea "x"
type textarea "Property Coverage Section Coverage A – Dwelling: $571,000 Coverage B – Other St…"
type textarea "x"
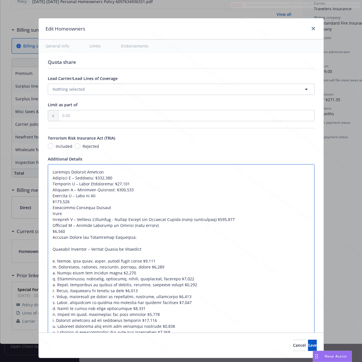
type textarea "Property Coverage Section Coverage A – Dwelling: $571,000 Coverage B – Other St…"
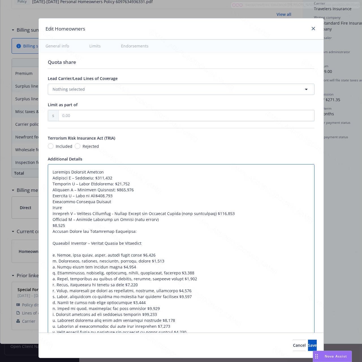
type textarea "x"
type textarea "Property Coverage Section Coverage A – Dwelling: $571,000 Coverage B – Other St…"
type textarea "x"
type textarea "Property Coverage Section Coverage A – Dwelling: $571,000 Coverage B – Other St…"
click at [95, 209] on textarea at bounding box center [181, 341] width 266 height 354
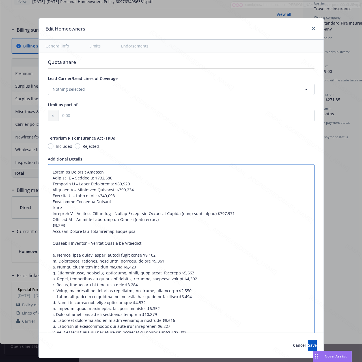
type textarea "x"
type textarea "Property Coverage Section Coverage A – Dwelling: $571,000 Coverage B – Other St…"
type textarea "x"
type textarea "Property Coverage Section Coverage A – Dwelling: $571,000 Coverage B – Other St…"
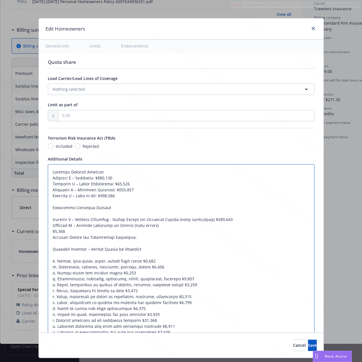
click at [86, 216] on textarea at bounding box center [181, 344] width 266 height 360
type textarea "x"
type textarea "Property Coverage Section Coverage A – Dwelling: $571,000 Coverage B – Other St…"
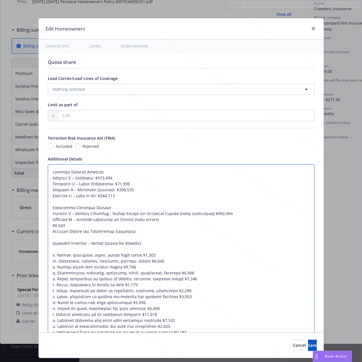
type textarea "x"
type textarea "Property Coverage Section Coverage A – Dwelling: $571,000 Coverage B – Other St…"
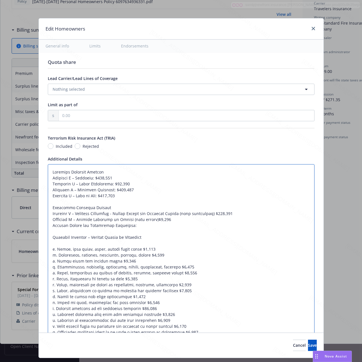
click at [193, 228] on textarea at bounding box center [181, 338] width 266 height 348
click at [150, 221] on textarea at bounding box center [181, 338] width 266 height 348
type textarea "x"
type textarea "Property Coverage Section Coverage A – Dwelling: $571,000 Coverage B – Other St…"
type textarea "x"
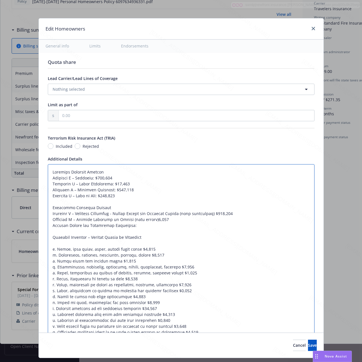
type textarea "Property Coverage Section Coverage A – Dwelling: $571,000 Coverage B – Other St…"
type textarea "x"
type textarea "Property Coverage Section Coverage A – Dwelling: $571,000 Coverage B – Other St…"
click at [203, 216] on textarea at bounding box center [181, 338] width 266 height 348
type textarea "x"
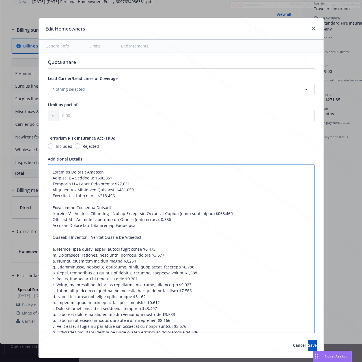
type textarea "Property Coverage Section Coverage A – Dwelling: $571,000 Coverage B – Other St…"
click at [173, 230] on textarea at bounding box center [181, 338] width 266 height 348
type textarea "x"
type textarea "Property Coverage Section Coverage A – Dwelling: $571,000 Coverage B – Other St…"
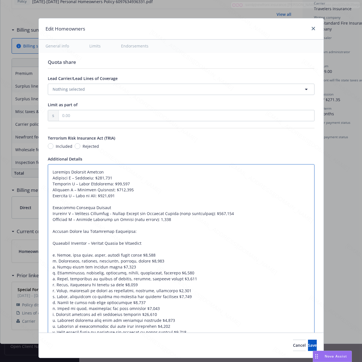
type textarea "x"
type textarea "Property Coverage Section Coverage A – Dwelling: $571,000 Coverage B – Other St…"
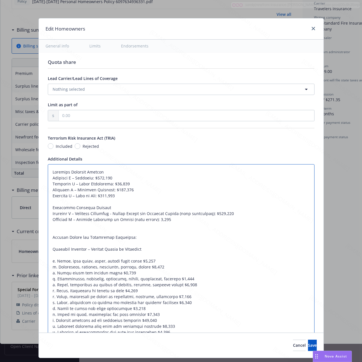
type textarea "x"
type textarea "Property Coverage Section Coverage A – Dwelling: $571,000 Coverage B – Other St…"
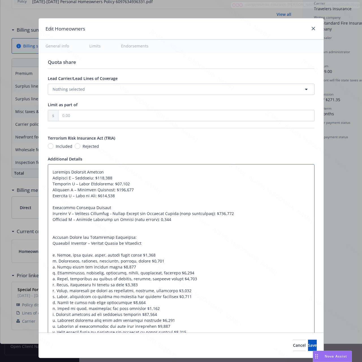
type textarea "x"
type textarea "Property Coverage Section Coverage A – Dwelling: $571,000 Coverage B – Other St…"
type textarea "x"
type textarea "Property Coverage Section Coverage A – Dwelling: $571,000 Coverage B – Other St…"
type textarea "x"
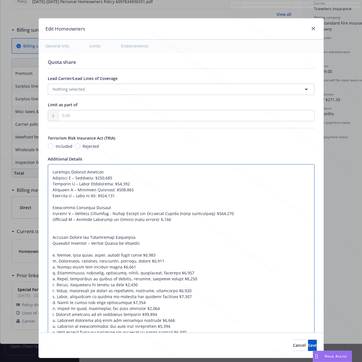
type textarea "Property Coverage Section Coverage A – Dwelling: $571,000 Coverage B – Other St…"
type textarea "x"
type textarea "Property Coverage Section Coverage A – Dwelling: $571,000 Coverage B – Other St…"
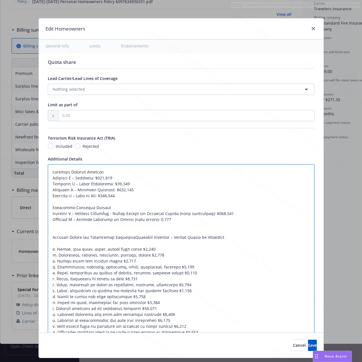
type textarea "x"
type textarea "Property Coverage Section Coverage A – Dwelling: $571,000 Coverage B – Other St…"
type textarea "x"
type textarea "Property Coverage Section Coverage A – Dwelling: $571,000 Coverage B – Other St…"
type textarea "x"
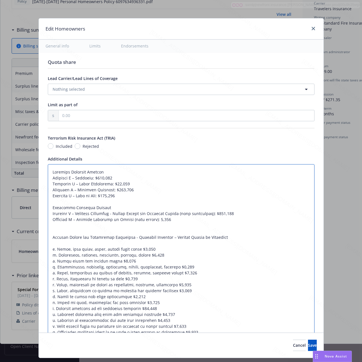
paste textarea "Deductibles"
type textarea "Property Coverage Section Coverage A – Dwelling: $571,000 Coverage B – Other St…"
click at [85, 234] on textarea at bounding box center [181, 338] width 266 height 348
type textarea "x"
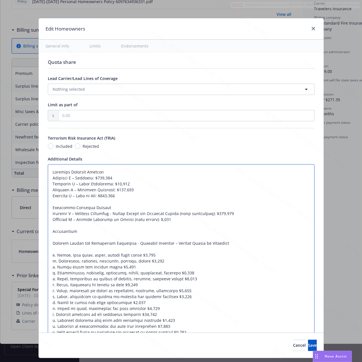
paste textarea "Property Coverage Deductible (All Perils) $2,500"
type textarea "Property Coverage Section Coverage A – Dwelling: $571,000 Coverage B – Other St…"
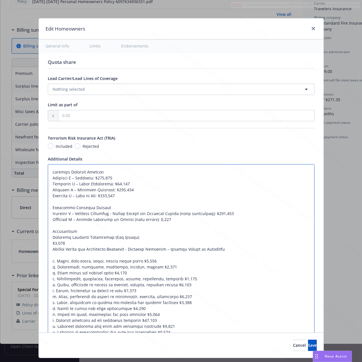
type textarea "x"
type textarea "Property Coverage Section Coverage A – Dwelling: $571,000 Coverage B – Other St…"
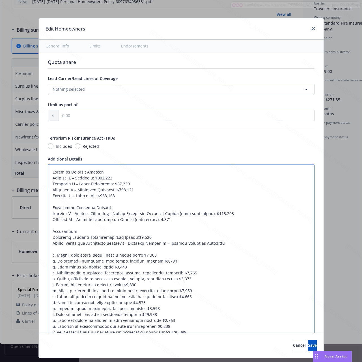
type textarea "x"
type textarea "Property Coverage Section Coverage A – Dwelling: $571,000 Coverage B – Other St…"
type textarea "x"
type textarea "Property Coverage Section Coverage A – Dwelling: $571,000 Coverage B – Other St…"
type textarea "x"
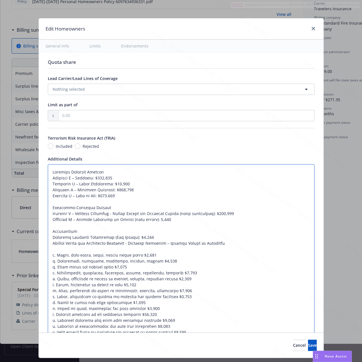
type textarea "Property Coverage Section Coverage A – Dwelling: $571,000 Coverage B – Other St…"
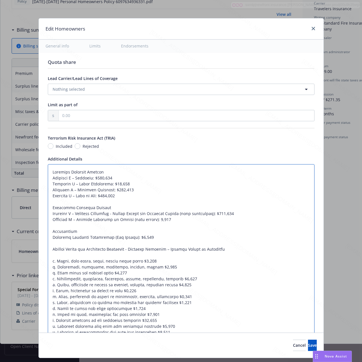
click at [73, 257] on textarea at bounding box center [181, 344] width 266 height 360
type textarea "x"
type textarea "Property Coverage Section Coverage A – Dwelling: $571,000 Coverage B – Other St…"
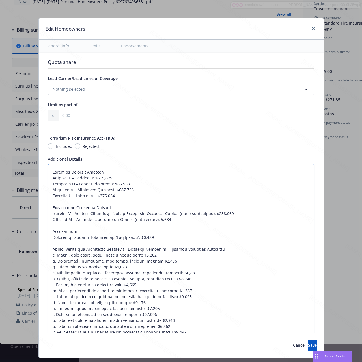
click at [193, 269] on textarea at bounding box center [181, 341] width 266 height 354
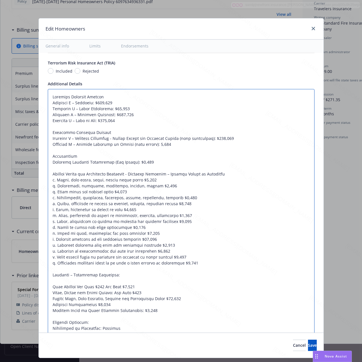
click at [131, 269] on textarea at bounding box center [181, 266] width 266 height 354
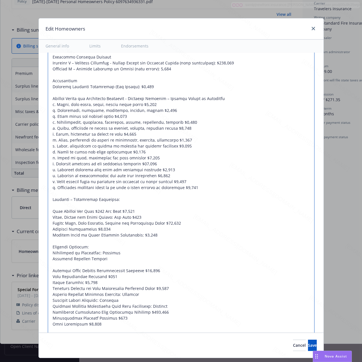
scroll to position [466, 0]
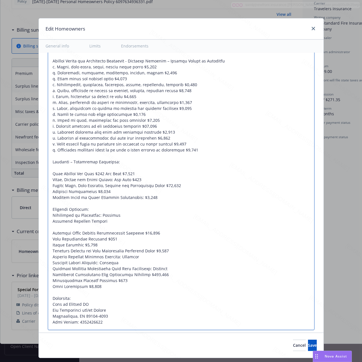
click at [134, 180] on textarea at bounding box center [181, 153] width 266 height 354
click at [145, 181] on textarea at bounding box center [181, 153] width 266 height 354
type textarea "x"
paste textarea "Loss $28,550"
type textarea "Property Coverage Section Coverage A – Dwelling: $571,000 Coverage B – Other St…"
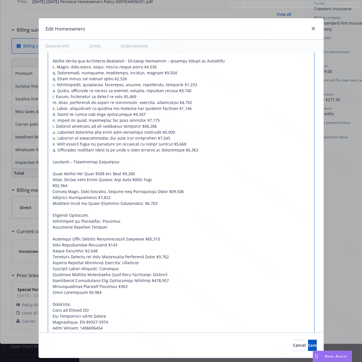
type textarea "x"
type textarea "Property Coverage Section Coverage A – Dwelling: $571,000 Coverage B – Other St…"
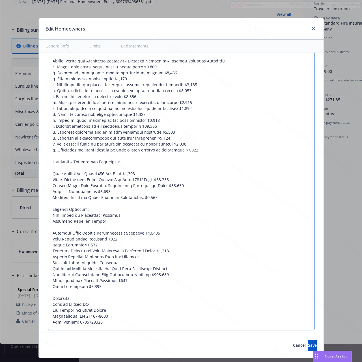
type textarea "x"
type textarea "Property Coverage Section Coverage A – Dwelling: $571,000 Coverage B – Other St…"
type textarea "x"
type textarea "Property Coverage Section Coverage A – Dwelling: $571,000 Coverage B – Other St…"
type textarea "x"
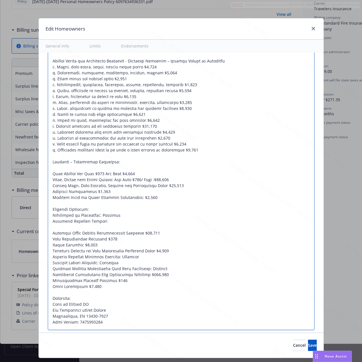
type textarea "Property Coverage Section Coverage A – Dwelling: $571,000 Coverage B – Other St…"
click at [169, 180] on textarea at bounding box center [181, 153] width 266 height 354
type textarea "x"
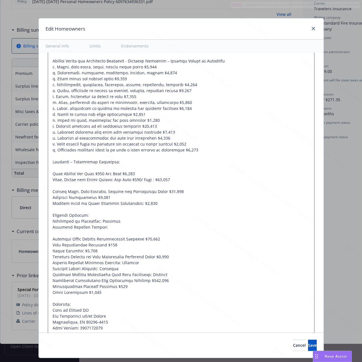
paste textarea "Fire Department Service Charge $1,000"
type textarea "Property Coverage Section Coverage A – Dwelling: $571,000 Coverage B – Other St…"
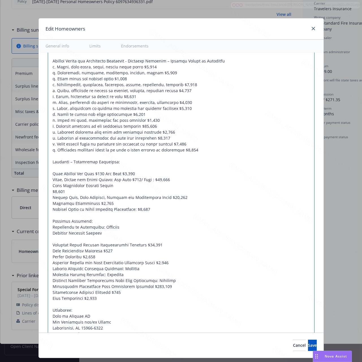
type textarea "x"
type textarea "Property Coverage Section Coverage A – Dwelling: $571,000 Coverage B – Other St…"
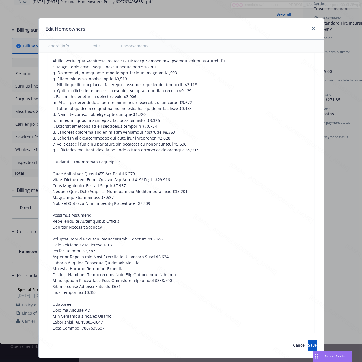
type textarea "x"
type textarea "Property Coverage Section Coverage A – Dwelling: $571,000 Coverage B – Other St…"
type textarea "x"
type textarea "Property Coverage Section Coverage A – Dwelling: $571,000 Coverage B – Other St…"
click at [175, 192] on textarea at bounding box center [181, 156] width 266 height 360
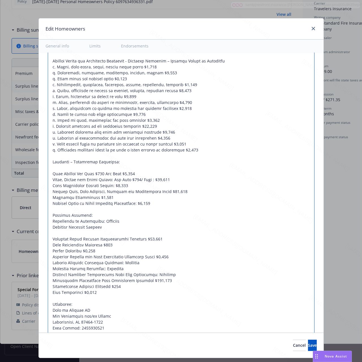
type textarea "x"
type textarea "Property Coverage Section Coverage A – Dwelling: $571,000 Coverage B – Other St…"
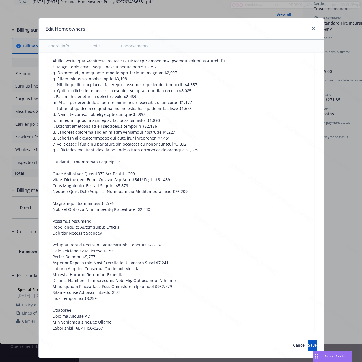
type textarea "x"
type textarea "Property Coverage Section Coverage A – Dwelling: $571,000 Coverage B – Other St…"
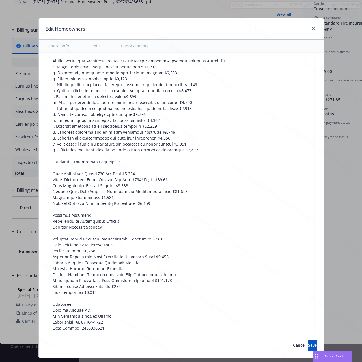
type textarea "x"
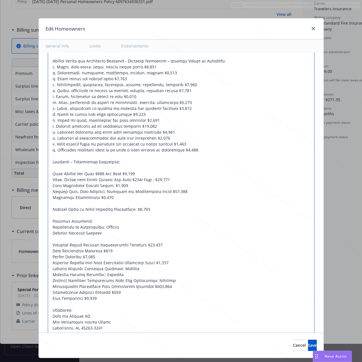
paste textarea "Ordinance or Law (25% of Coverage A - Dwelling Limit) $142,750"
type textarea "Property Coverage Section Coverage A – Dwelling: $571,000 Coverage B – Other St…"
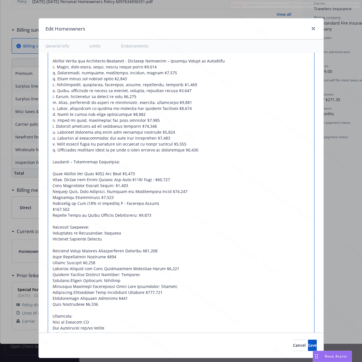
type textarea "x"
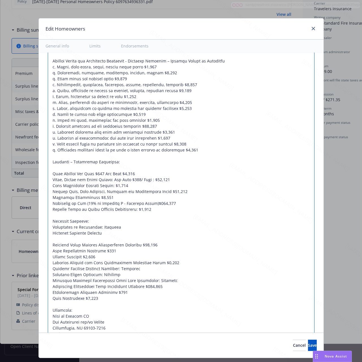
type textarea "Property Coverage Section Coverage A – Dwelling: $571,000 Coverage B – Other St…"
type textarea "x"
click at [121, 269] on textarea at bounding box center [181, 159] width 266 height 366
click at [171, 214] on textarea at bounding box center [181, 162] width 266 height 372
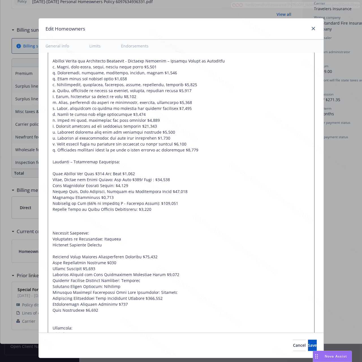
paste textarea "Liability – Additional Coverages"
click at [113, 222] on textarea at bounding box center [181, 168] width 266 height 384
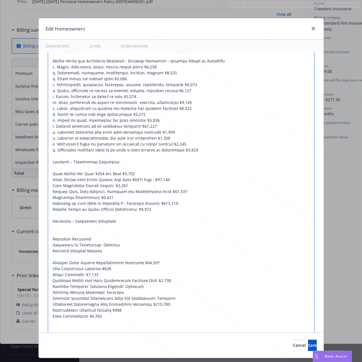
paste textarea "Damage to Property of Others $5,000"
click at [103, 241] on textarea at bounding box center [181, 171] width 266 height 390
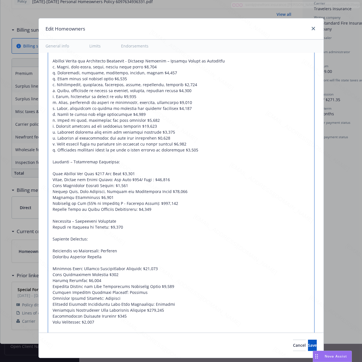
paste textarea "Water Back Up and Sump Discharge or Overflow Coverage"
click at [164, 247] on textarea at bounding box center [181, 173] width 266 height 395
paste textarea "$5,000"
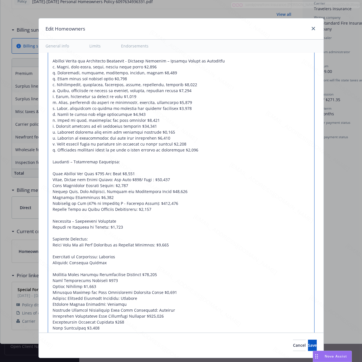
click at [140, 172] on textarea at bounding box center [181, 176] width 266 height 401
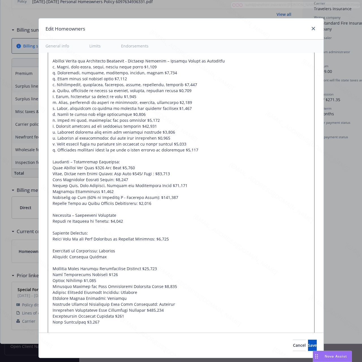
click at [121, 247] on textarea at bounding box center [181, 173] width 266 height 395
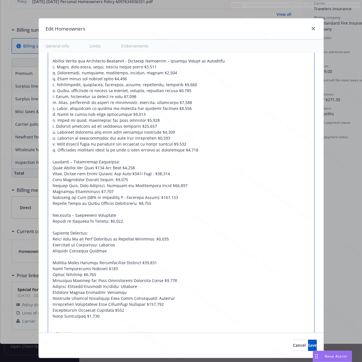
click at [116, 250] on textarea at bounding box center [181, 171] width 266 height 390
click at [120, 246] on textarea at bounding box center [181, 171] width 266 height 390
click at [143, 269] on textarea at bounding box center [181, 171] width 266 height 390
click at [173, 269] on textarea at bounding box center [181, 171] width 266 height 390
paste textarea "$5,000"
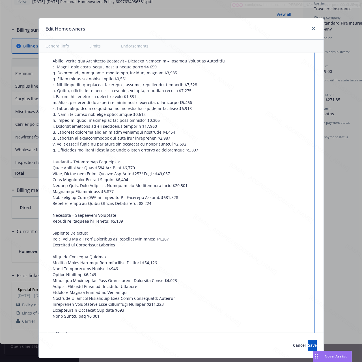
click at [143, 269] on textarea at bounding box center [181, 171] width 266 height 390
paste textarea "85"
click at [98, 269] on textarea at bounding box center [181, 171] width 266 height 390
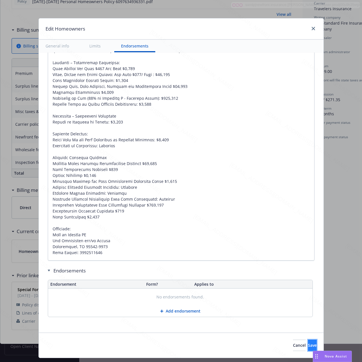
click at [308, 269] on span "Save" at bounding box center [312, 344] width 9 height 5
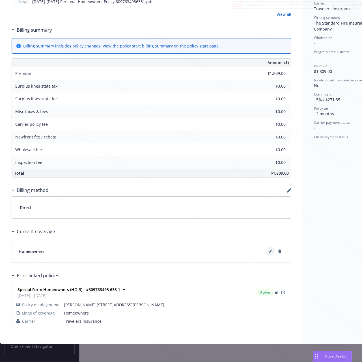
click at [267, 247] on button at bounding box center [270, 251] width 9 height 9
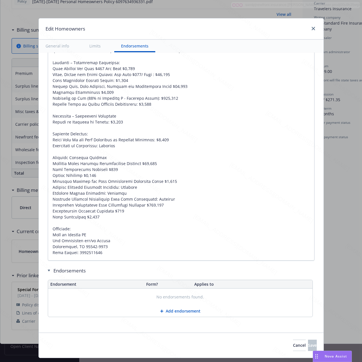
scroll to position [15, 0]
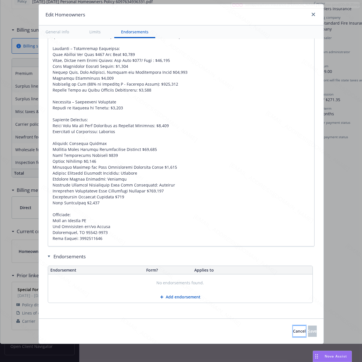
click at [293, 269] on span "Cancel" at bounding box center [299, 330] width 13 height 5
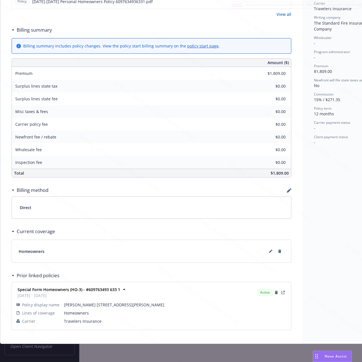
scroll to position [0, 0]
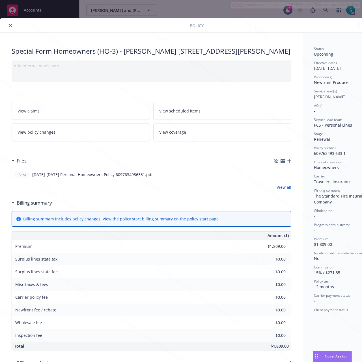
click at [14, 24] on button "close" at bounding box center [10, 25] width 7 height 7
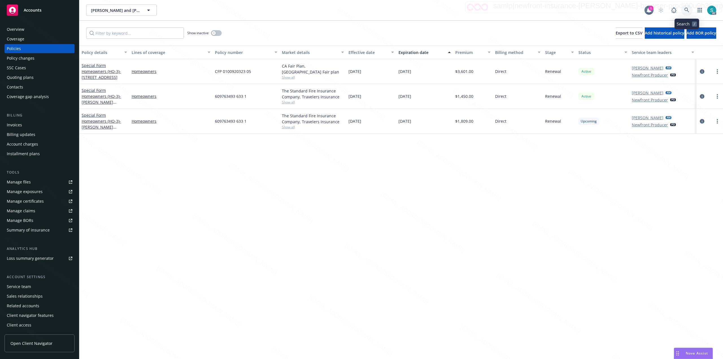
click at [542, 9] on icon at bounding box center [686, 10] width 5 height 5
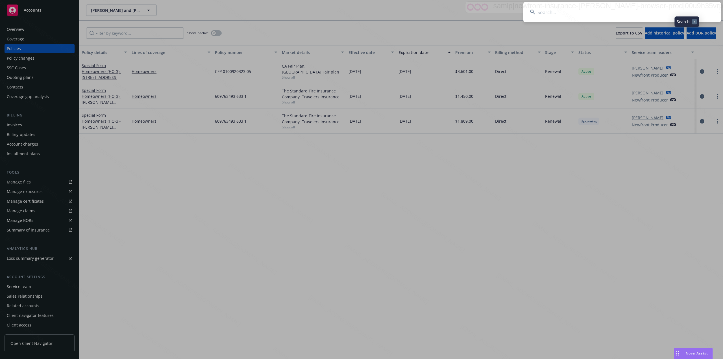
click at [542, 8] on input at bounding box center [622, 12] width 198 height 20
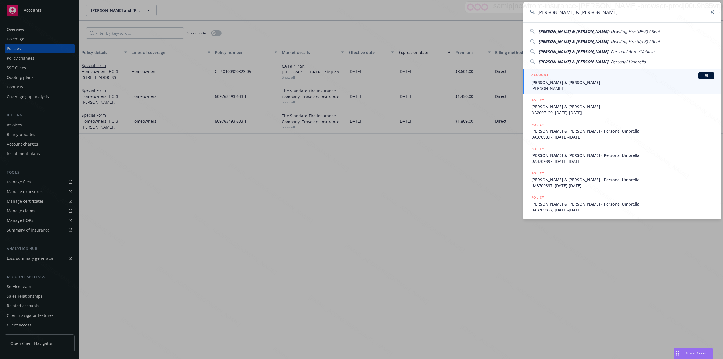
click at [542, 80] on span "Lehigh, Terry & Rita" at bounding box center [622, 82] width 183 height 6
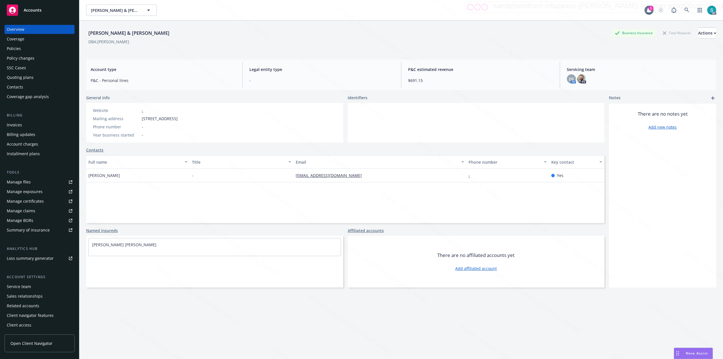
click at [342, 29] on div "Lehigh, Terry & Rita Business Insurance Total Rewards Actions" at bounding box center [401, 32] width 630 height 11
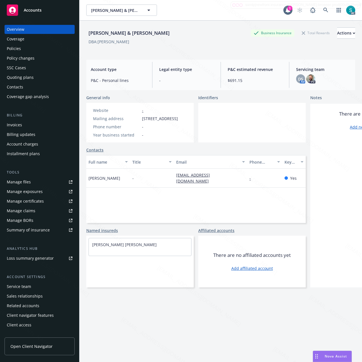
click at [15, 43] on div "Overview Coverage Policies Policy changes SSC Cases Quoting plans Contacts Cove…" at bounding box center [40, 63] width 70 height 76
click at [14, 50] on div "Policies" at bounding box center [14, 48] width 14 height 9
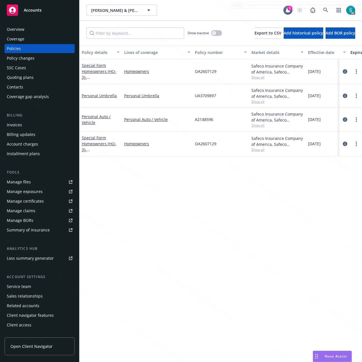
click at [25, 31] on div "Overview" at bounding box center [40, 29] width 66 height 9
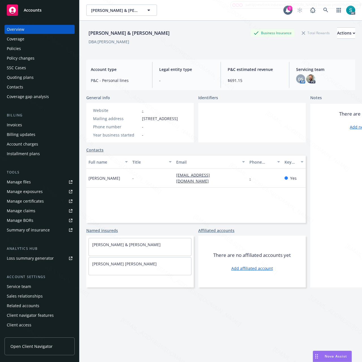
click at [28, 49] on div "Policies" at bounding box center [40, 48] width 66 height 9
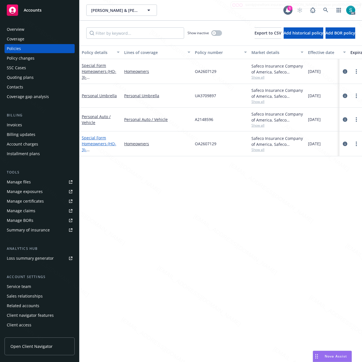
click at [99, 145] on link "Special Form Homeowners (HO-3) - 21302 BRETON LN HUNTINGTON BEACH, CA 92646-7130" at bounding box center [100, 146] width 36 height 23
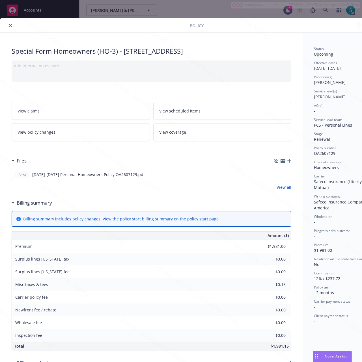
click at [177, 114] on span "View scheduled items" at bounding box center [179, 111] width 41 height 6
click at [303, 163] on div "Status Upcoming Effective dates 10/13/2025 - 10/13/2026 Producer(s) Kelsey Malo…" at bounding box center [345, 275] width 86 height 484
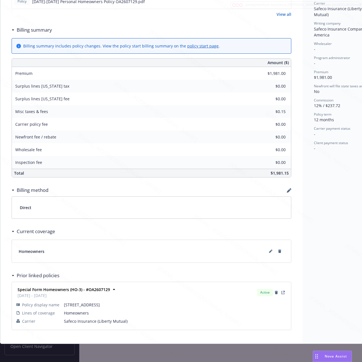
scroll to position [190, 0]
click at [269, 250] on icon at bounding box center [270, 251] width 3 height 3
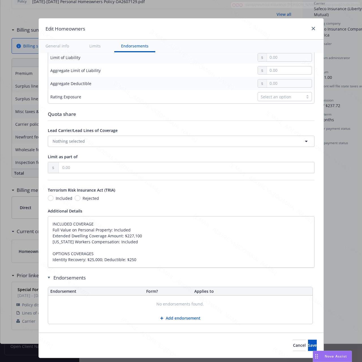
scroll to position [234, 0]
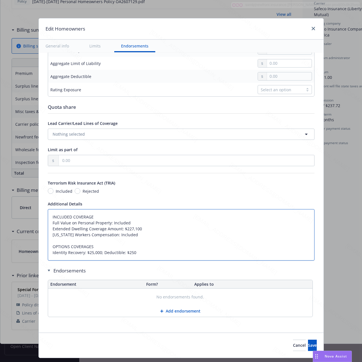
click at [153, 256] on textarea "INCLUDED COVERAGE Full Value on Personal Property: Included Extended Dwelling C…" at bounding box center [181, 234] width 266 height 51
drag, startPoint x: 151, startPoint y: 256, endPoint x: 27, endPoint y: 206, distance: 133.2
click at [27, 206] on div "Edit Homeowners General info Limits Endorsements Display name Coverage trigger …" at bounding box center [181, 181] width 362 height 362
paste textarea "Section I - Property Coverages A - Dwelling: $562,600 B - Other Structures: $56…"
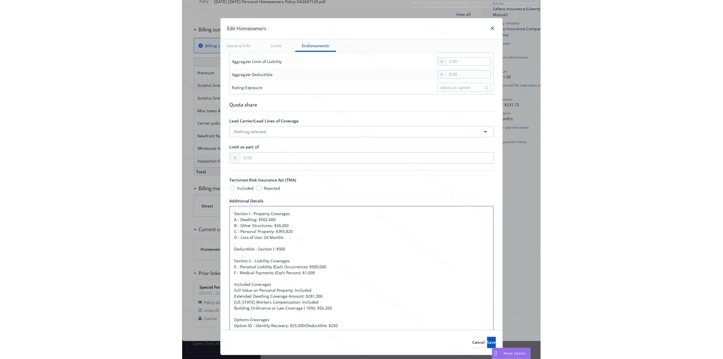
scroll to position [312, 0]
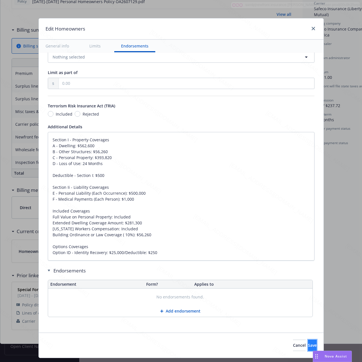
click at [308, 269] on span "Save" at bounding box center [312, 344] width 9 height 5
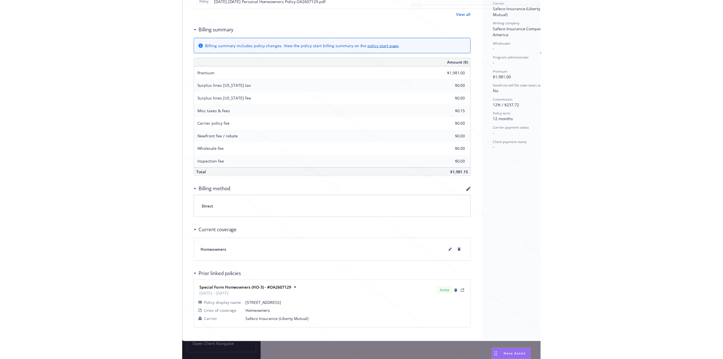
scroll to position [187, 0]
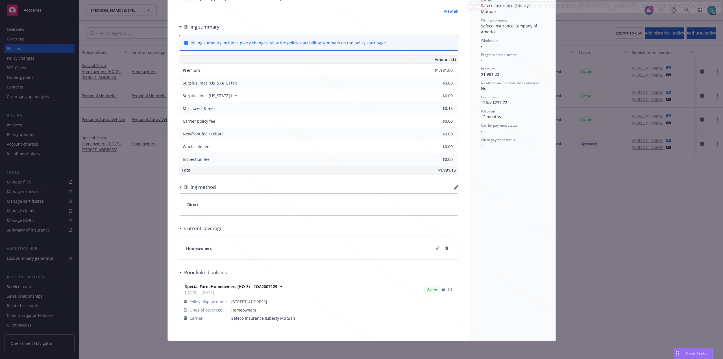
click at [171, 43] on div "Special Form Homeowners (HO-3) - 21302 BRETON LN HUNTINGTON BEACH, CA 92646-713…" at bounding box center [319, 99] width 302 height 484
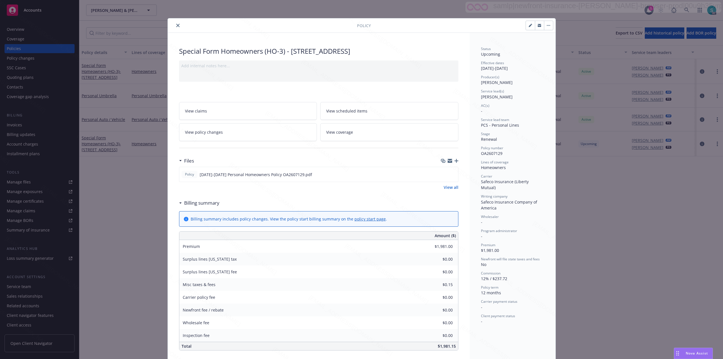
click at [175, 22] on button "close" at bounding box center [178, 25] width 7 height 7
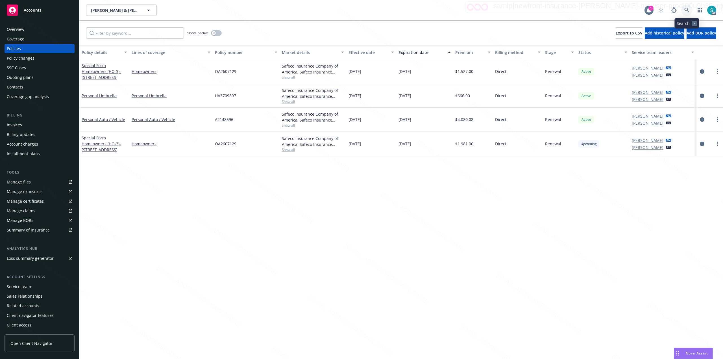
click at [542, 10] on icon at bounding box center [686, 10] width 5 height 5
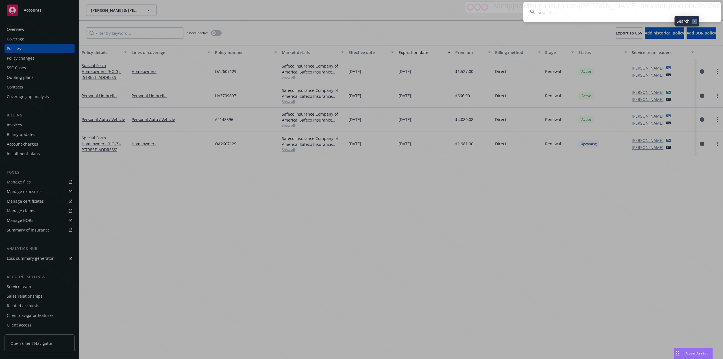
click at [542, 12] on input at bounding box center [622, 12] width 198 height 20
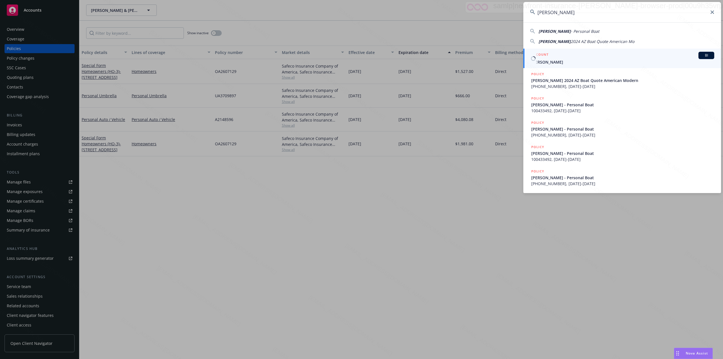
click at [542, 56] on div "ACCOUNT BI" at bounding box center [622, 55] width 183 height 7
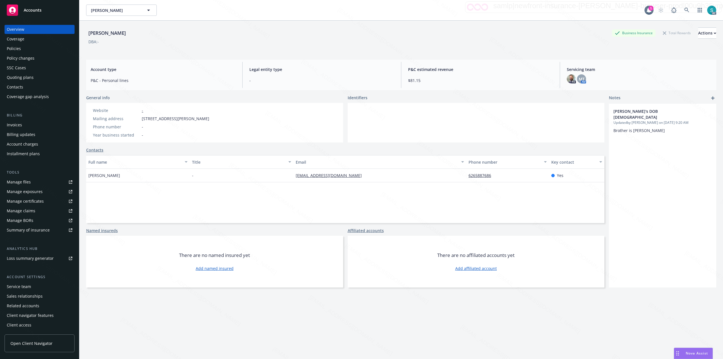
click at [8, 46] on div "Policies" at bounding box center [14, 48] width 14 height 9
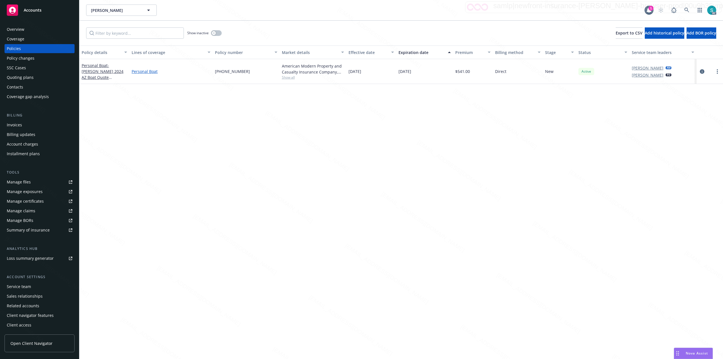
click at [133, 69] on link "Personal Boat" at bounding box center [171, 71] width 79 height 6
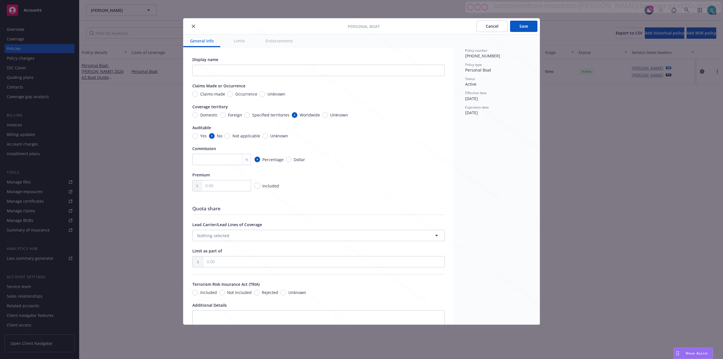
scroll to position [18, 0]
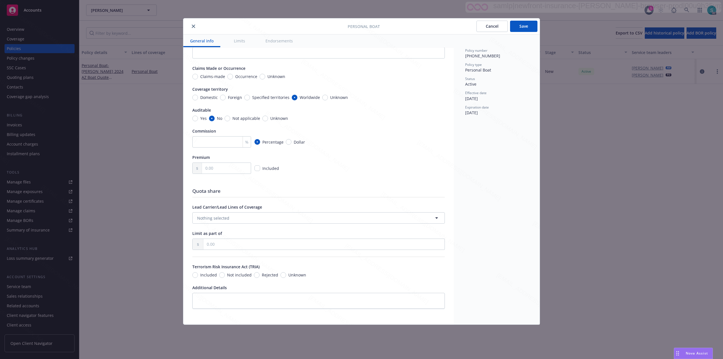
click at [193, 26] on icon "close" at bounding box center [193, 26] width 3 height 3
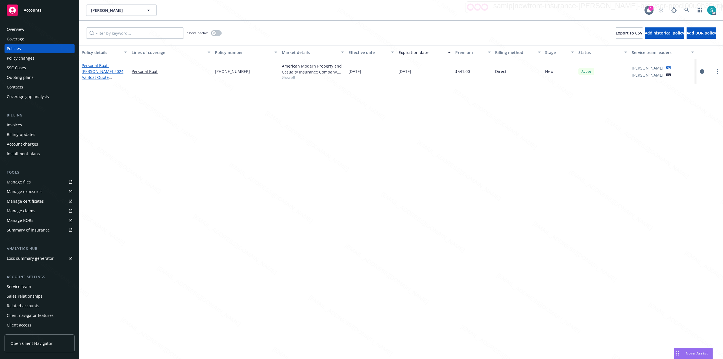
click at [101, 64] on link "Personal Boat - Blasiar, Gary Kevin 2024 AZ Boat Quote American Modern" at bounding box center [103, 74] width 42 height 23
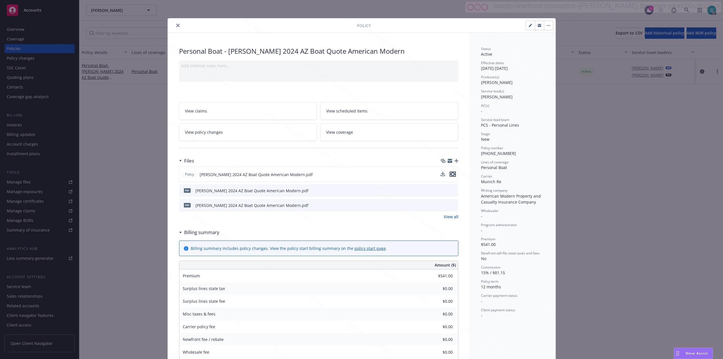
click at [450, 175] on icon "preview file" at bounding box center [452, 174] width 5 height 4
click at [542, 25] on icon "button" at bounding box center [548, 25] width 3 height 1
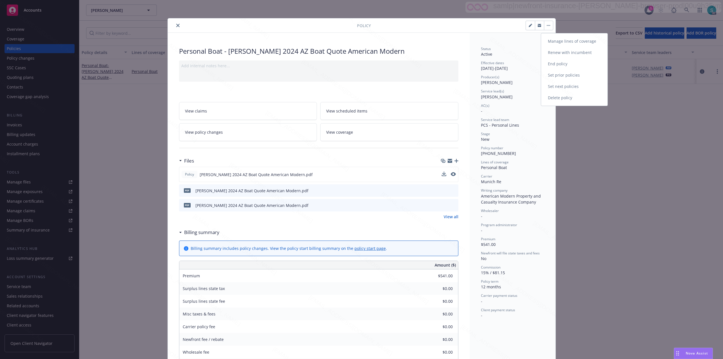
click at [542, 53] on link "Renew with incumbent" at bounding box center [574, 52] width 66 height 11
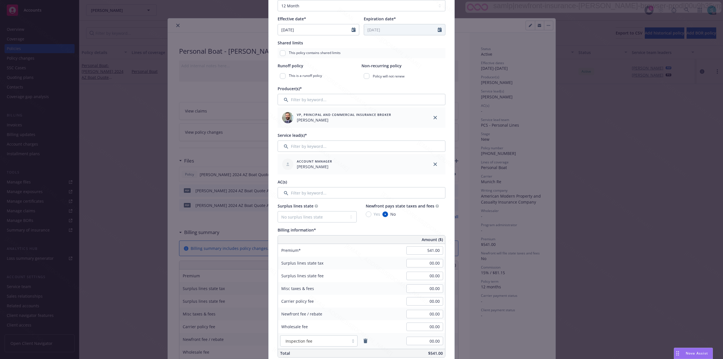
scroll to position [264, 0]
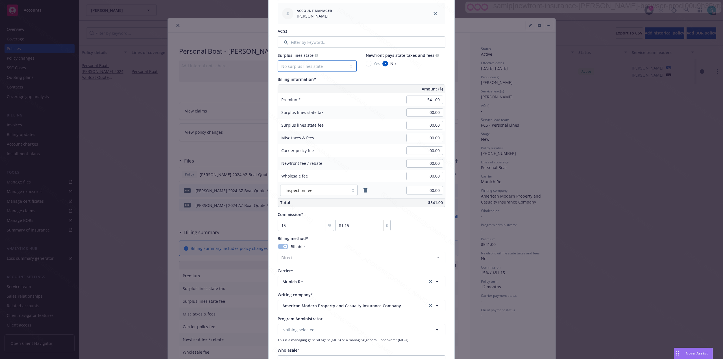
click at [314, 66] on select "No surplus lines state Alaska Alabama Arkansas Arizona California Colorado Conn…" at bounding box center [317, 65] width 79 height 11
click at [278, 60] on select "No surplus lines state Alaska Alabama Arkansas Arizona California Colorado Conn…" at bounding box center [317, 65] width 79 height 11
click at [427, 102] on input "541.00" at bounding box center [424, 99] width 37 height 8
click at [426, 101] on input "541.00" at bounding box center [424, 99] width 37 height 8
click at [426, 100] on input "48,041.00" at bounding box center [424, 99] width 37 height 8
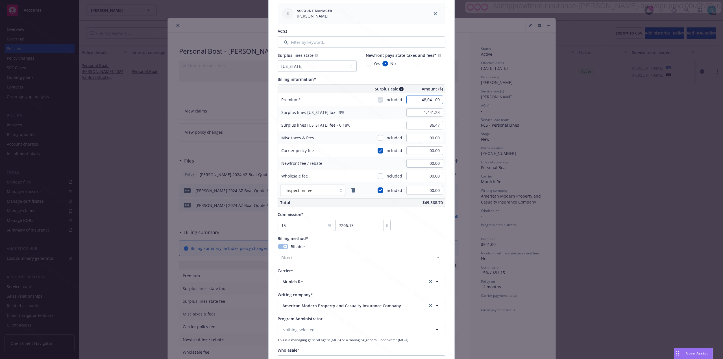
click at [426, 100] on input "48,041.00" at bounding box center [424, 99] width 37 height 8
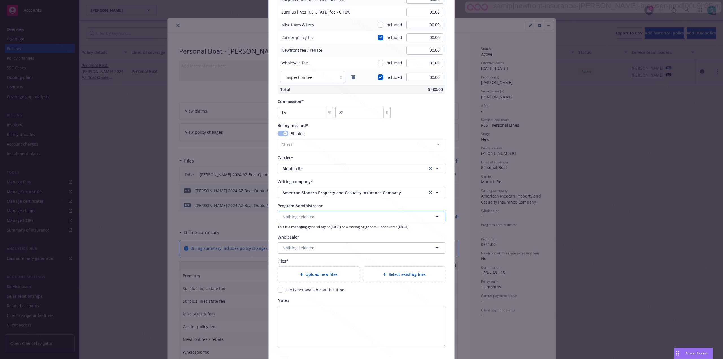
click at [301, 217] on span "Nothing selected" at bounding box center [298, 217] width 32 height 6
click at [316, 217] on input "American mo" at bounding box center [360, 217] width 147 height 6
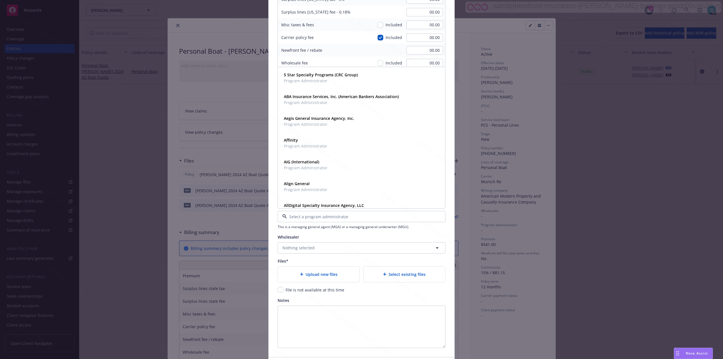
click at [321, 269] on div "Upload new files" at bounding box center [318, 274] width 73 height 6
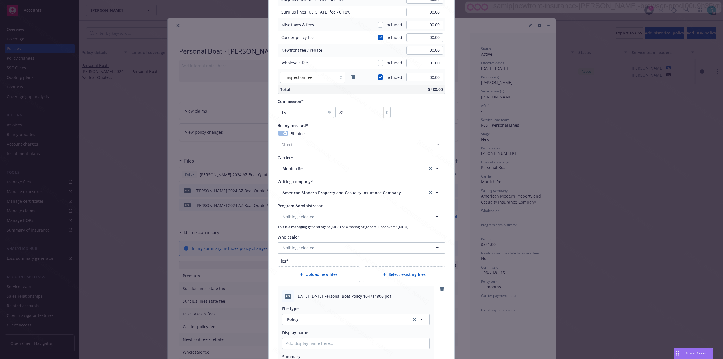
scroll to position [518, 0]
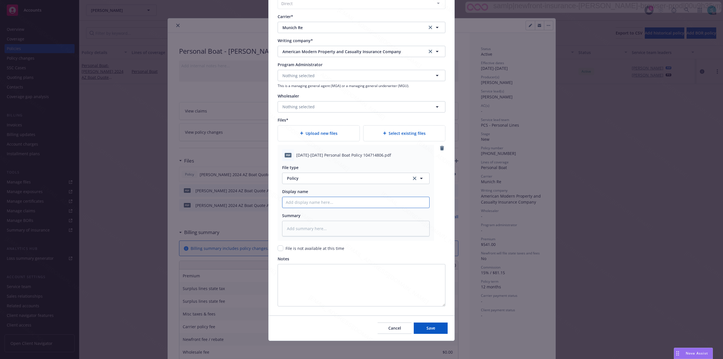
click at [313, 205] on input "Policy display name" at bounding box center [355, 202] width 147 height 11
paste input "2025-2026 Personal Boat Policy 104714806"
click at [300, 229] on textarea at bounding box center [355, 229] width 147 height 16
paste textarea "2025-2026 Personal Boat Policy 104714806"
click at [421, 269] on button "Save" at bounding box center [431, 327] width 34 height 11
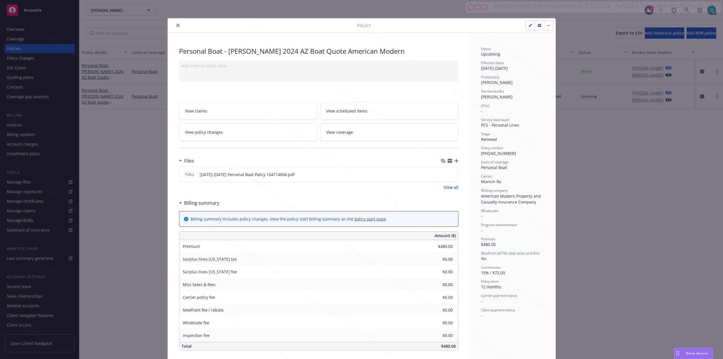
click at [492, 154] on span "104-714-806" at bounding box center [498, 153] width 35 height 5
copy span "104-714-806"
click at [482, 99] on div "Service lead(s) Melanie Triantos" at bounding box center [512, 94] width 63 height 11
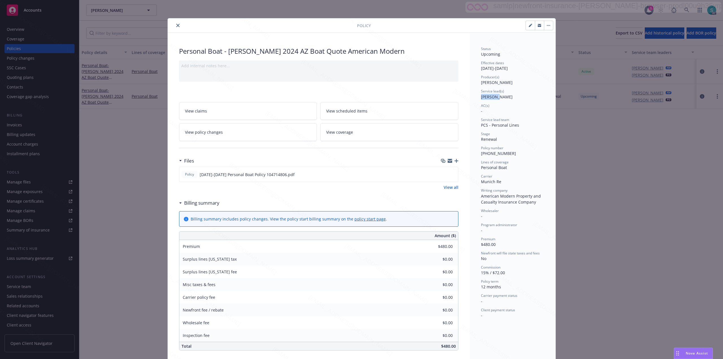
click at [482, 99] on div "Service lead(s) Melanie Triantos" at bounding box center [512, 94] width 63 height 11
copy span "Melanie Triantos"
click at [175, 25] on button "close" at bounding box center [178, 25] width 7 height 7
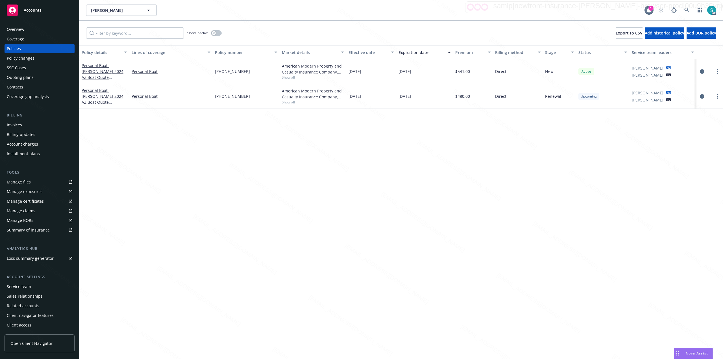
click at [29, 31] on div "Overview" at bounding box center [40, 29] width 66 height 9
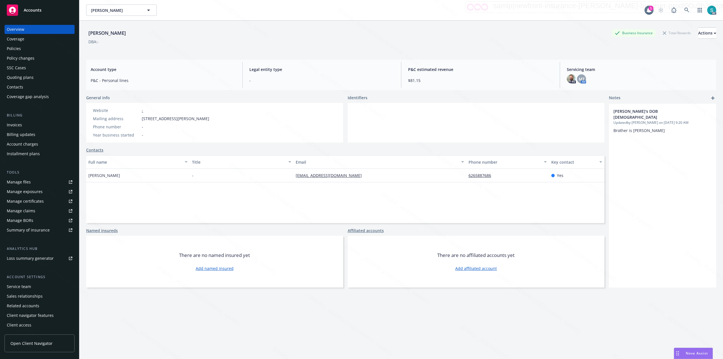
click at [8, 50] on div "Policies" at bounding box center [14, 48] width 14 height 9
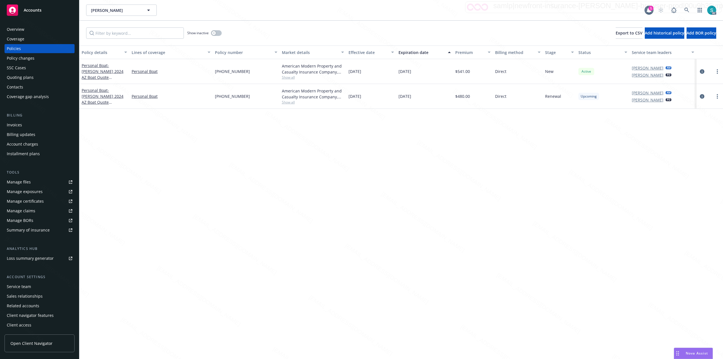
click at [467, 50] on div "Premium" at bounding box center [469, 52] width 29 height 6
click at [113, 70] on span "- Blasiar, Gary Kevin 2024 AZ Boat Quote American Modern" at bounding box center [103, 74] width 42 height 23
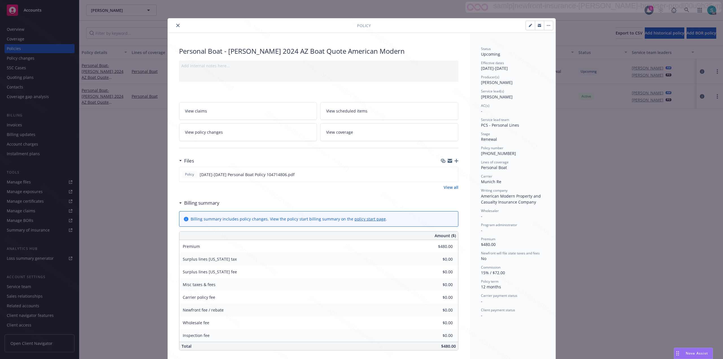
scroll to position [17, 0]
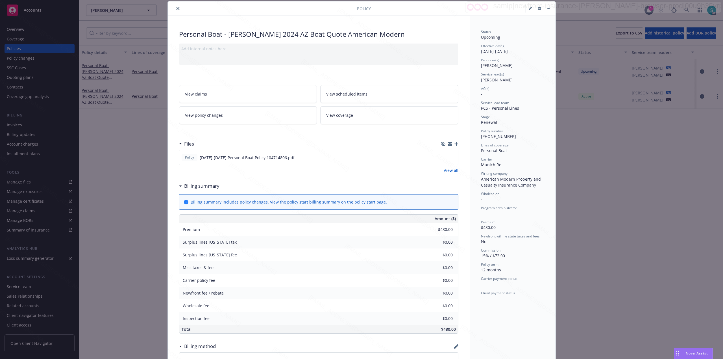
click at [491, 269] on div "Status Upcoming Effective dates 10/04/2025 - 10/04/2026 Producer(s) Kelsey Malo…" at bounding box center [513, 258] width 86 height 484
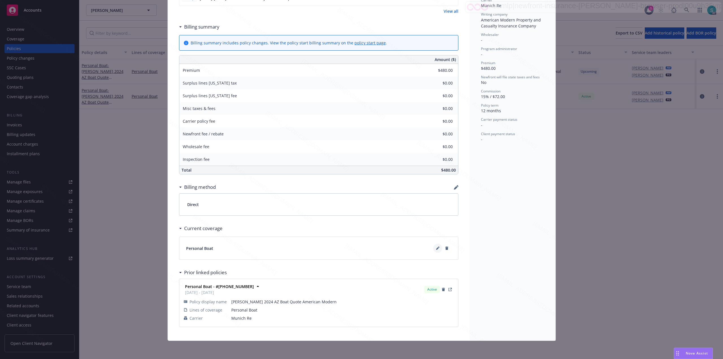
click at [436, 247] on icon at bounding box center [437, 247] width 3 height 3
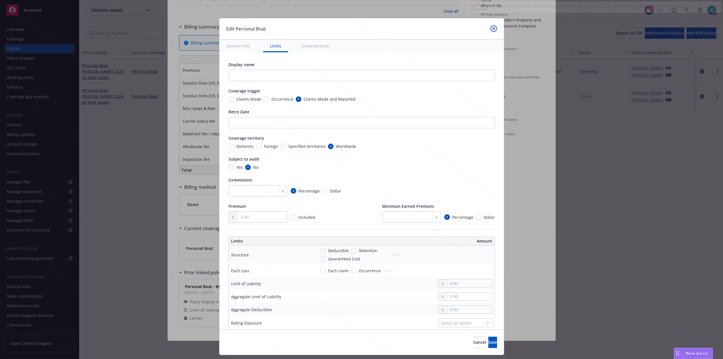
click at [491, 31] on link "close" at bounding box center [493, 28] width 7 height 7
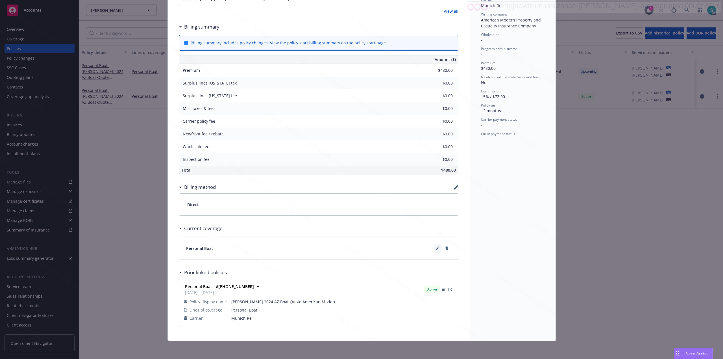
click at [436, 248] on icon at bounding box center [437, 248] width 3 height 3
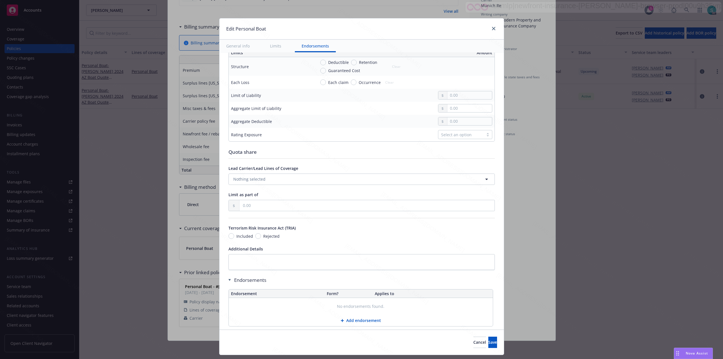
scroll to position [202, 0]
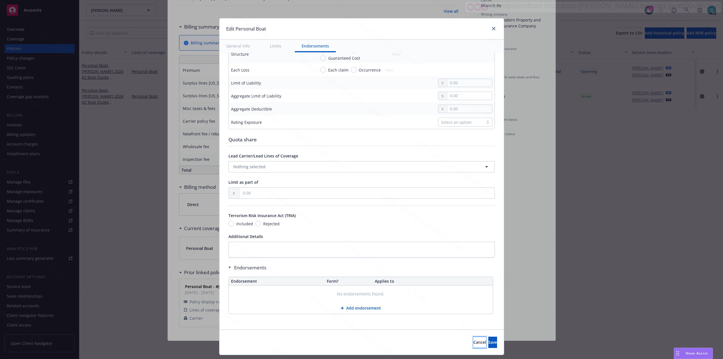
click at [473, 269] on span "Cancel" at bounding box center [479, 341] width 13 height 5
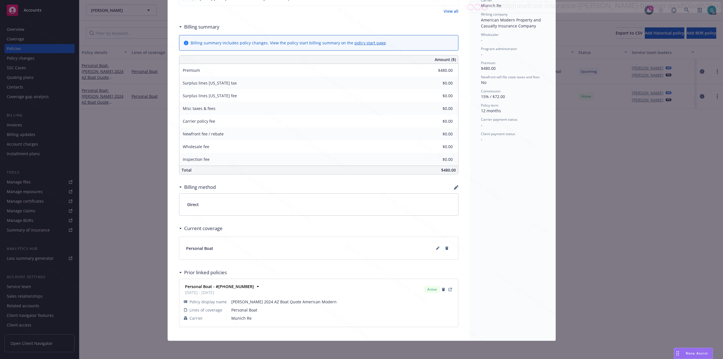
click at [538, 243] on div "Status Upcoming Effective dates 10/04/2025 - 10/04/2026 Producer(s) Kelsey Malo…" at bounding box center [513, 99] width 86 height 484
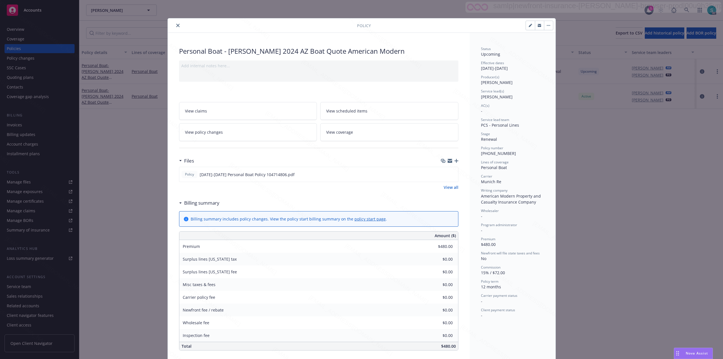
click at [349, 110] on span "View scheduled items" at bounding box center [346, 111] width 41 height 6
click at [176, 25] on icon "close" at bounding box center [177, 25] width 3 height 3
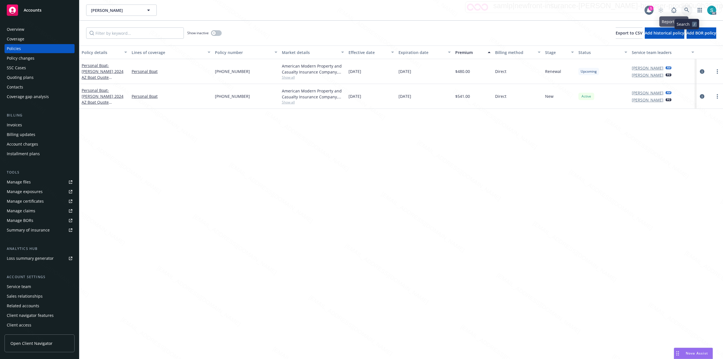
click at [542, 11] on icon at bounding box center [686, 10] width 5 height 5
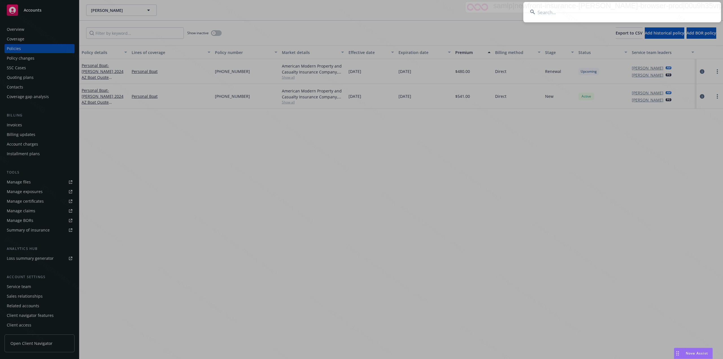
click at [542, 10] on input at bounding box center [622, 12] width 198 height 20
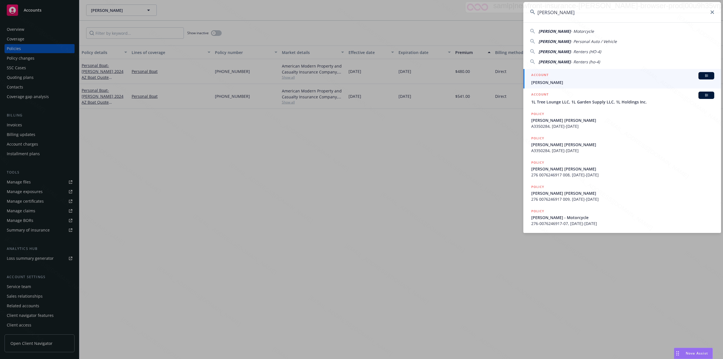
click at [542, 78] on div "ACCOUNT BI" at bounding box center [622, 75] width 183 height 7
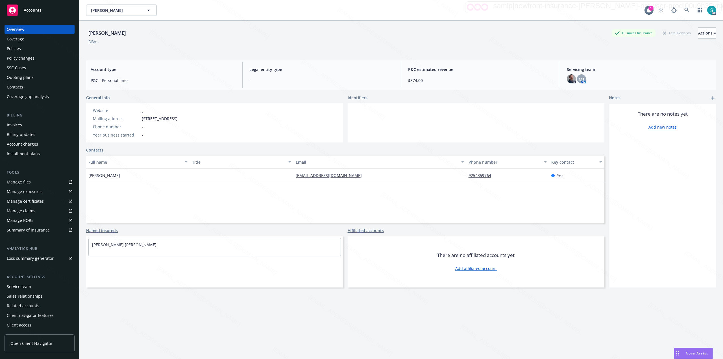
click at [46, 51] on div "Policies" at bounding box center [40, 48] width 66 height 9
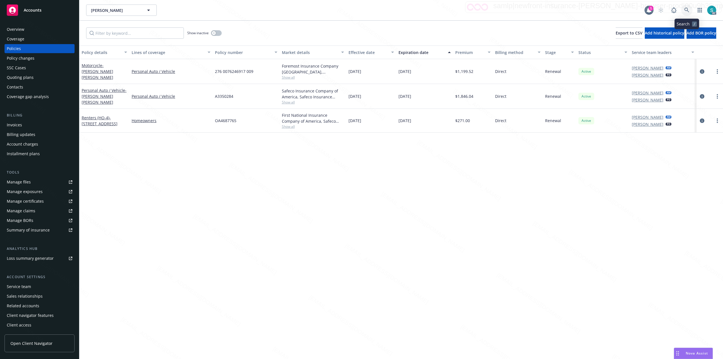
click at [542, 11] on icon at bounding box center [686, 10] width 5 height 5
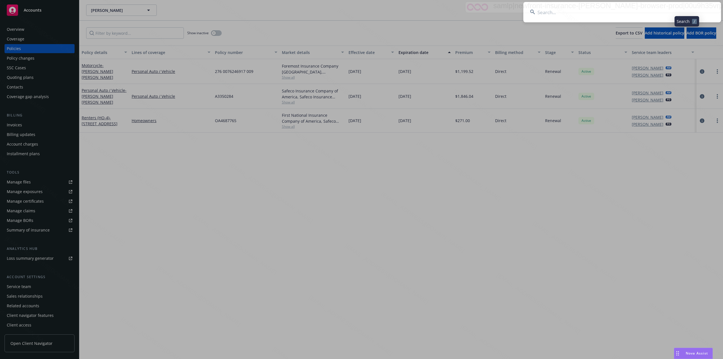
click at [542, 10] on input at bounding box center [622, 12] width 198 height 20
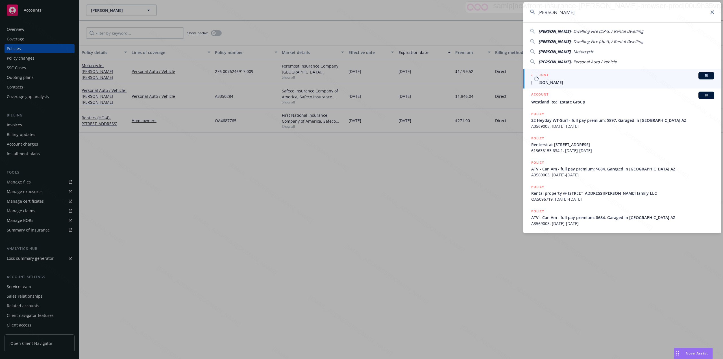
click at [542, 77] on h5 "ACCOUNT" at bounding box center [539, 75] width 17 height 7
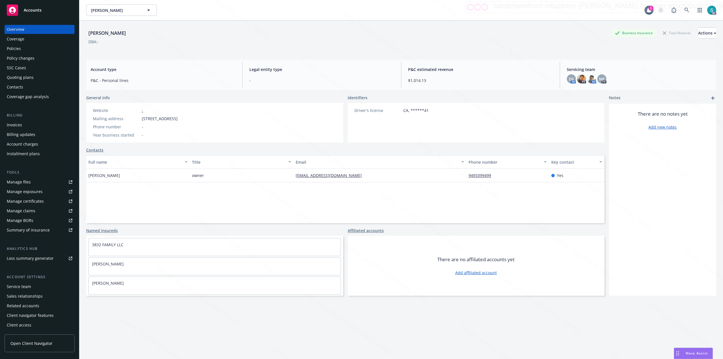
click at [27, 47] on div "Policies" at bounding box center [40, 48] width 66 height 9
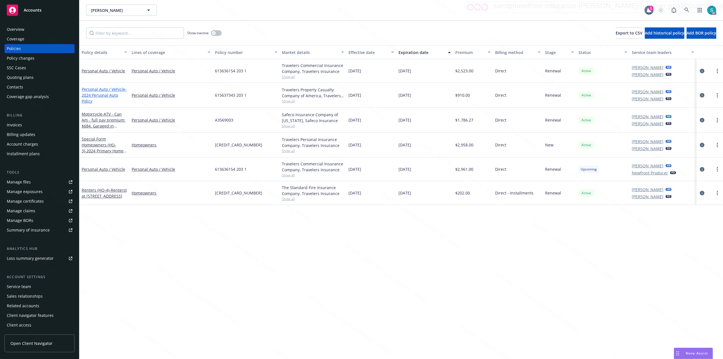
click at [103, 93] on span "- 2024 Personal Auto Policy" at bounding box center [104, 94] width 45 height 17
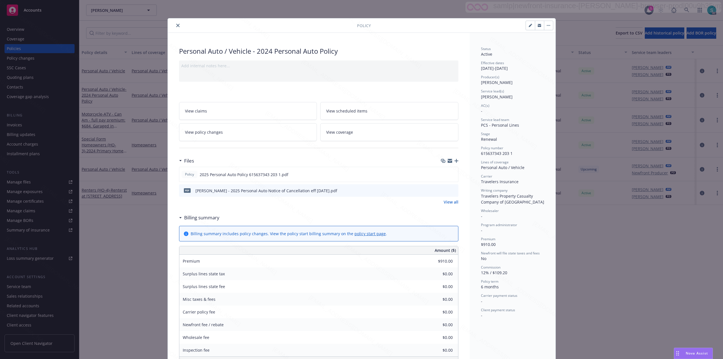
click at [330, 192] on div "pdf Marc Duda - 2025 Personal Auto Notice of Cancellation eff 09-01-2025.pdf" at bounding box center [318, 190] width 279 height 12
drag, startPoint x: 338, startPoint y: 193, endPoint x: 192, endPoint y: 193, distance: 146.3
click at [192, 193] on div "pdf Marc Duda - 2025 Personal Auto Notice of Cancellation eff 09-01-2025.pdf" at bounding box center [318, 190] width 279 height 12
copy div "Marc Duda - 2025 Personal Auto Notice of Cancellation eff 09-01-2025.pdf"
click at [454, 162] on icon "button" at bounding box center [456, 161] width 4 height 4
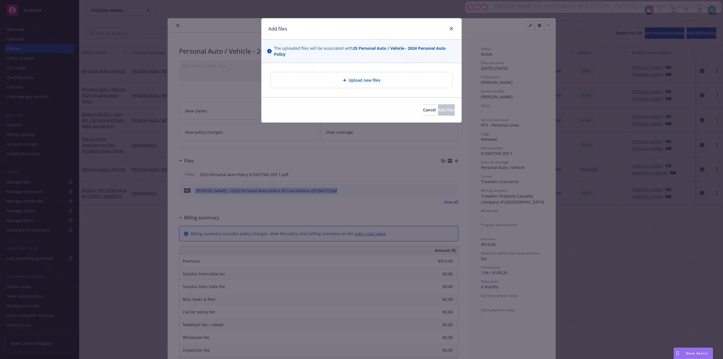
click at [334, 82] on div "Upload new files" at bounding box center [361, 80] width 172 height 6
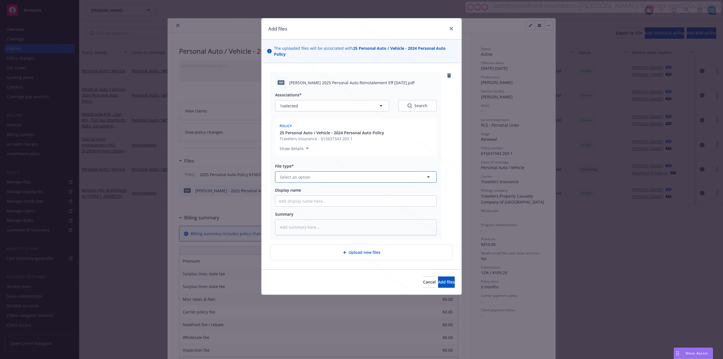
click at [313, 181] on button "Select an option" at bounding box center [356, 176] width 162 height 11
click at [308, 193] on span "Reinstatement" at bounding box center [295, 193] width 29 height 6
click at [294, 204] on input "Display name" at bounding box center [355, 200] width 161 height 11
paste input "Marc Duda 2025 Personal Auto Reinstatement Eff 09-01-2025"
click at [289, 228] on textarea at bounding box center [356, 227] width 162 height 16
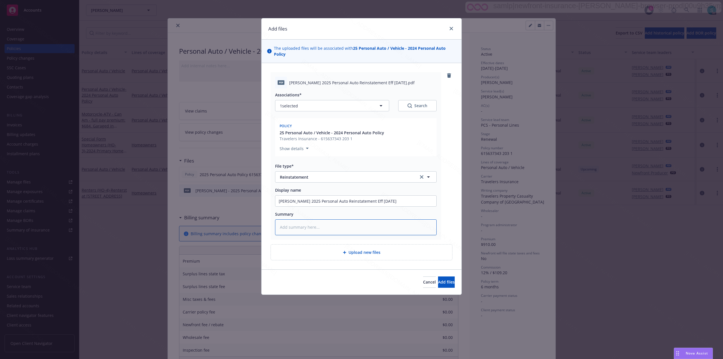
paste textarea "Marc Duda 2025 Personal Auto Reinstatement Eff 09-01-2025"
click at [441, 269] on span "Add files" at bounding box center [446, 281] width 17 height 5
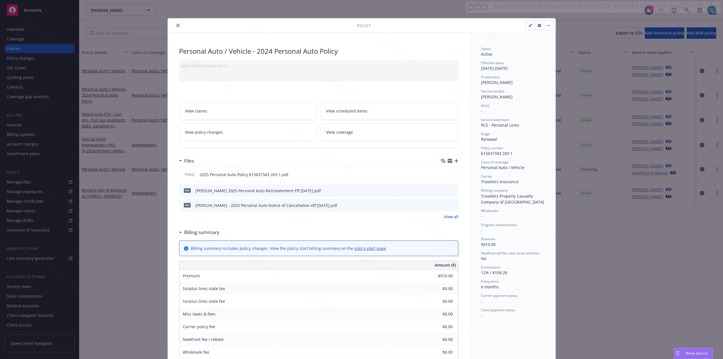
click at [497, 152] on span "615637343 203 1" at bounding box center [497, 153] width 32 height 5
copy span "615637343 203 1"
click at [492, 96] on span "David Shepard" at bounding box center [497, 96] width 32 height 5
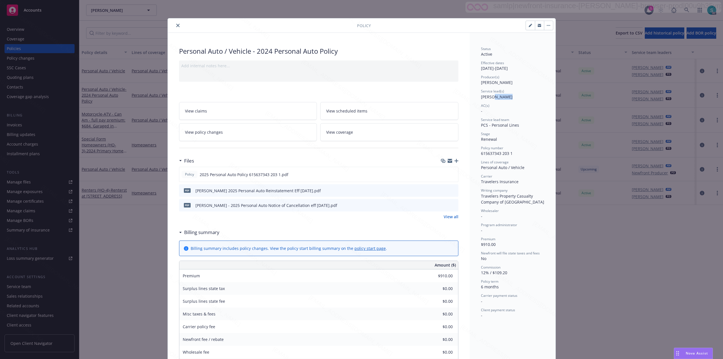
click at [492, 96] on span "David Shepard" at bounding box center [497, 96] width 32 height 5
copy span "David Shepard"
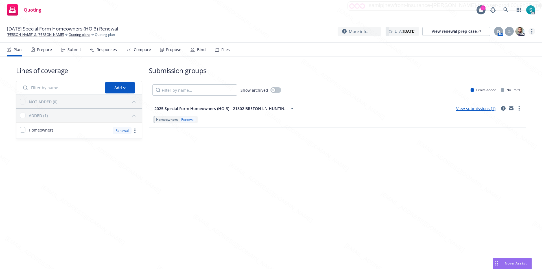
click at [532, 31] on circle "more" at bounding box center [532, 31] width 1 height 1
click at [493, 79] on link "Archive quoting plan" at bounding box center [503, 76] width 63 height 11
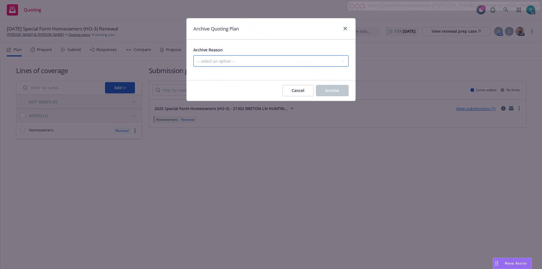
drag, startPoint x: 296, startPoint y: 60, endPoint x: 291, endPoint y: 61, distance: 5.1
click at [296, 60] on select "-- select an option -- All policies in this renewal plan are auto-renewed Creat…" at bounding box center [270, 60] width 155 height 11
select select "ARCHIVED_RENEWAL_POLICY_AUTO_RENEWED"
click at [193, 55] on select "-- select an option -- All policies in this renewal plan are auto-renewed Creat…" at bounding box center [270, 60] width 155 height 11
click at [328, 89] on span "Archive" at bounding box center [332, 90] width 14 height 5
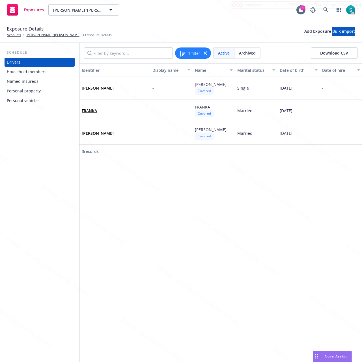
click at [32, 73] on div "Household members" at bounding box center [27, 71] width 40 height 9
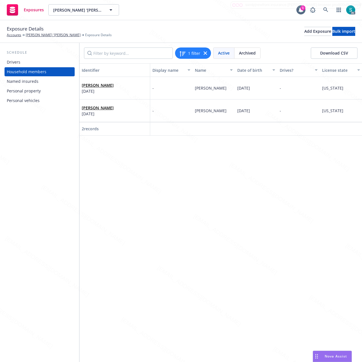
click at [27, 82] on div "Named insureds" at bounding box center [23, 81] width 32 height 9
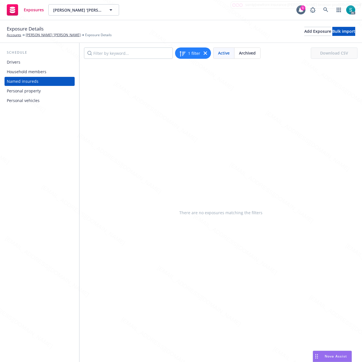
click at [25, 90] on div "Personal property" at bounding box center [24, 90] width 34 height 9
click at [26, 101] on div "Personal vehicles" at bounding box center [23, 100] width 33 height 9
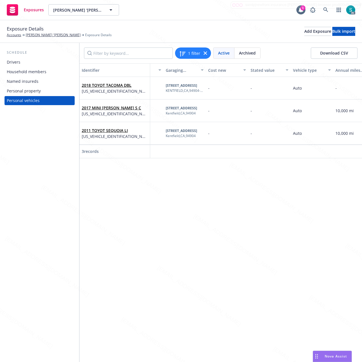
scroll to position [0, 254]
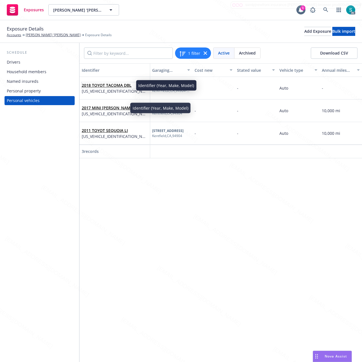
click at [95, 87] on link "2018 TOYOT TACOMA DBL" at bounding box center [107, 84] width 50 height 5
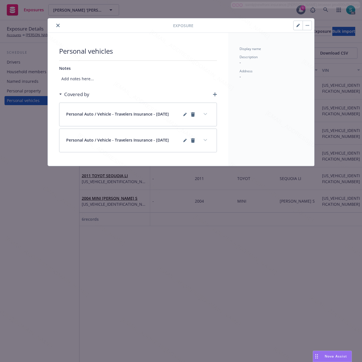
click at [293, 26] on button "button" at bounding box center [297, 25] width 9 height 9
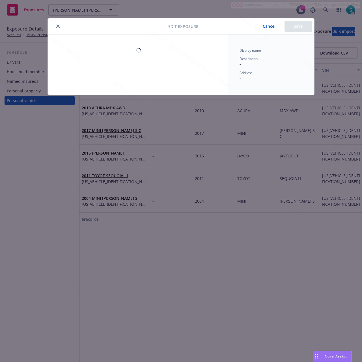
select select "CA"
select select "AUTO"
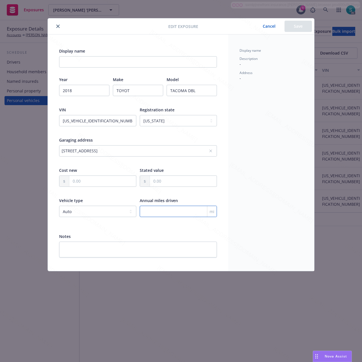
click at [165, 207] on input "number" at bounding box center [178, 211] width 77 height 11
paste input "10000"
type input "10000"
click at [99, 251] on textarea at bounding box center [138, 249] width 158 height 16
paste textarea "Use of Vehicle"
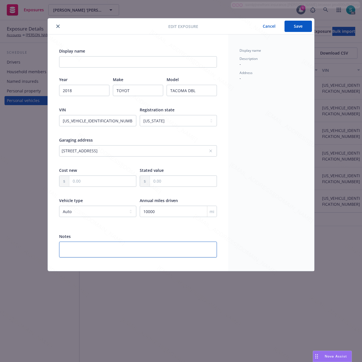
type textarea "Use of Vehicle"
click at [145, 254] on textarea "Use of Vehicle" at bounding box center [138, 249] width 158 height 16
type textarea "x"
type textarea "Use of Vehicle:"
type textarea "x"
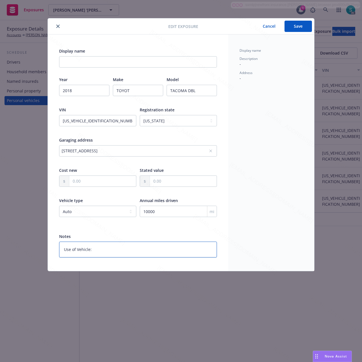
paste textarea "Commute"
type textarea "Use of Vehicle: Commute"
type textarea "x"
drag, startPoint x: 108, startPoint y: 251, endPoint x: 22, endPoint y: 251, distance: 86.1
click at [22, 251] on div "Edit exposure Cancel Save Display name Year 2018 Make TOYOT Model TACOMA DBL VI…" at bounding box center [181, 181] width 362 height 362
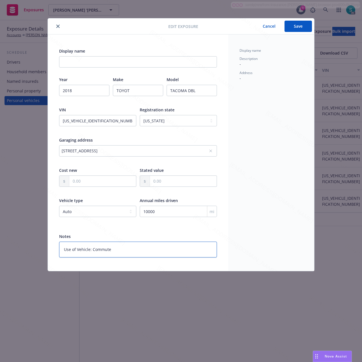
type textarea "Use of Vehicle: Commute"
click at [294, 26] on button "Save" at bounding box center [297, 26] width 27 height 11
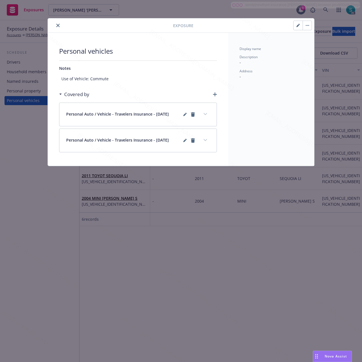
click at [296, 27] on icon "button" at bounding box center [297, 25] width 3 height 3
type textarea "x"
select select "CA"
select select "AUTO"
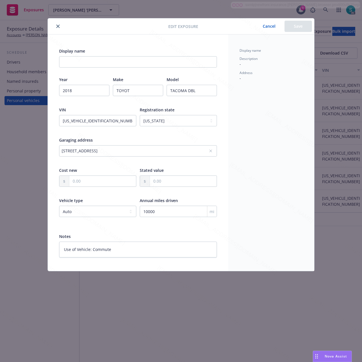
click at [268, 28] on button "Cancel" at bounding box center [268, 26] width 31 height 11
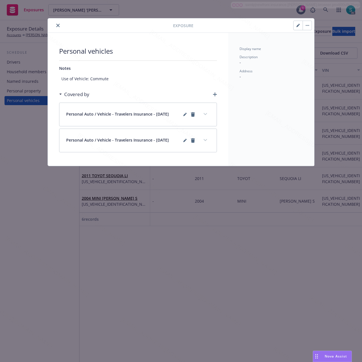
click at [60, 25] on button "close" at bounding box center [58, 25] width 7 height 7
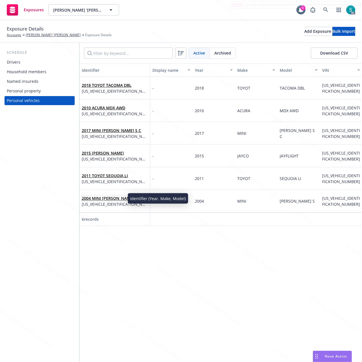
click at [100, 200] on span "2004 MINI COOPER S" at bounding box center [115, 198] width 66 height 6
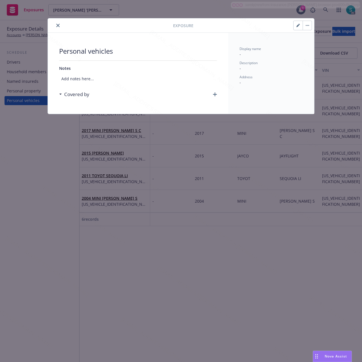
click at [61, 25] on button "close" at bounding box center [58, 25] width 7 height 7
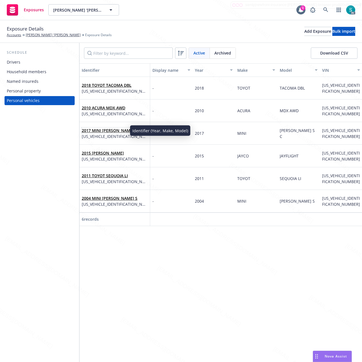
click at [108, 130] on link "2017 MINI COOPER S C" at bounding box center [111, 130] width 59 height 5
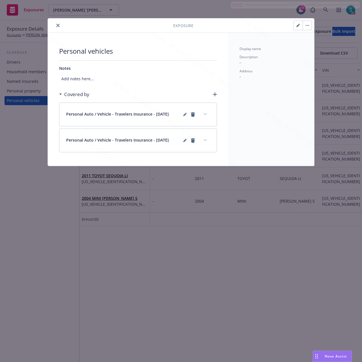
click at [296, 26] on icon "button" at bounding box center [297, 25] width 3 height 3
select select "CA"
select select "AUTO"
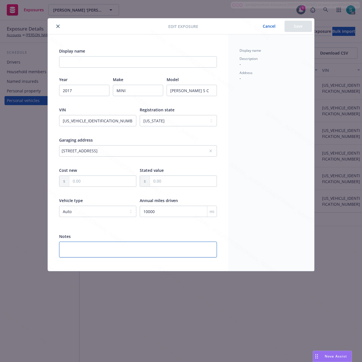
click at [86, 251] on textarea at bounding box center [138, 249] width 158 height 16
paste textarea "Use of Vehicle: Commute"
type textarea "x"
click at [100, 250] on textarea "Use of Vehicle: Commute" at bounding box center [138, 249] width 158 height 16
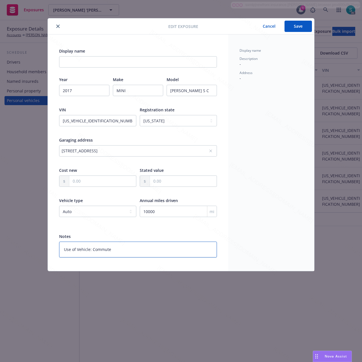
paste textarea "Pleasur"
type textarea "Use of Vehicle: Pleasure"
click at [295, 22] on button "Save" at bounding box center [297, 26] width 27 height 11
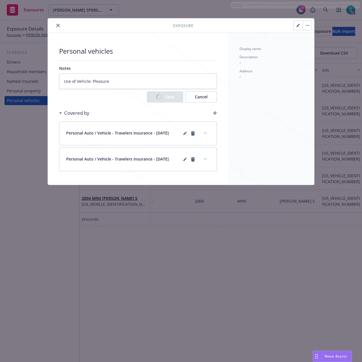
type textarea "x"
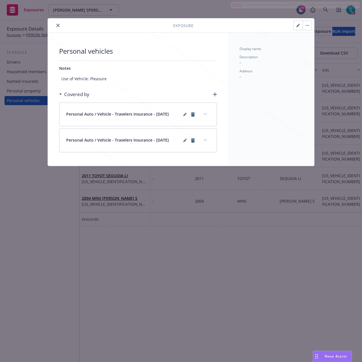
click at [59, 25] on icon "close" at bounding box center [57, 25] width 3 height 3
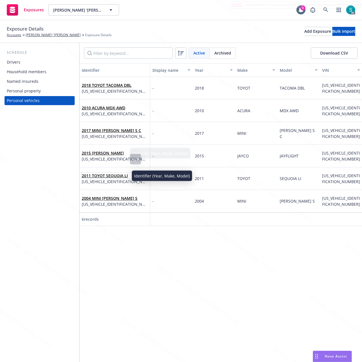
click at [105, 177] on link "2011 TOYOT SEQUOIA LI" at bounding box center [105, 175] width 46 height 5
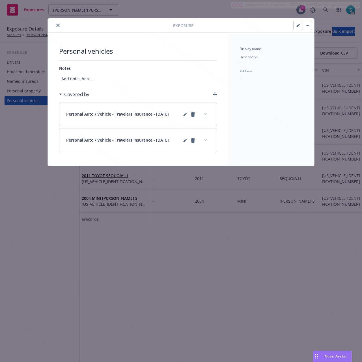
click at [294, 27] on button "button" at bounding box center [297, 25] width 9 height 9
select select "CA"
select select "AUTO"
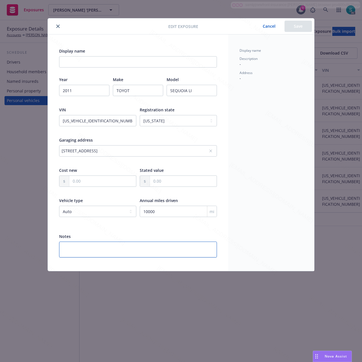
click at [74, 249] on textarea at bounding box center [138, 249] width 158 height 16
click at [120, 245] on textarea at bounding box center [138, 249] width 158 height 16
paste textarea "Use of Vehicle"
type textarea "Use of Vehicle"
type textarea "x"
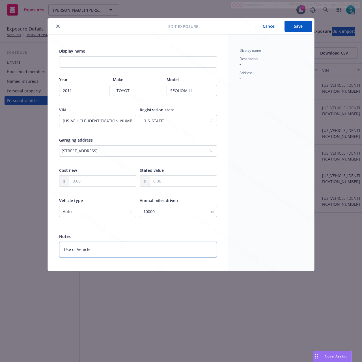
click at [112, 250] on textarea "Use of Vehicle" at bounding box center [138, 249] width 158 height 16
type textarea "Use of Vehicle:"
type textarea "x"
paste textarea "Business"
type textarea "Use of Vehicle: Business"
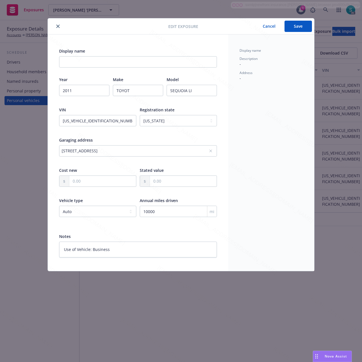
click at [300, 30] on button "Save" at bounding box center [297, 26] width 27 height 11
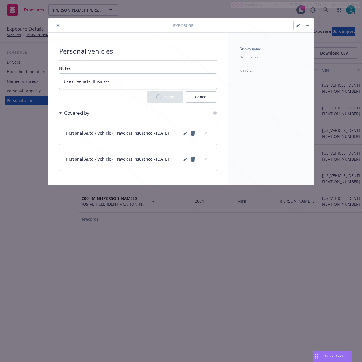
type textarea "x"
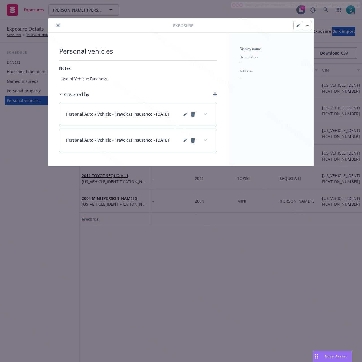
click at [57, 25] on icon "close" at bounding box center [57, 25] width 3 height 3
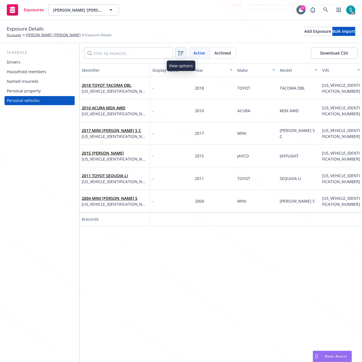
click at [181, 54] on icon at bounding box center [180, 53] width 7 height 7
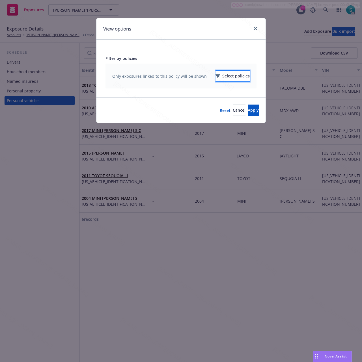
click at [230, 74] on div "Select policies" at bounding box center [232, 76] width 34 height 11
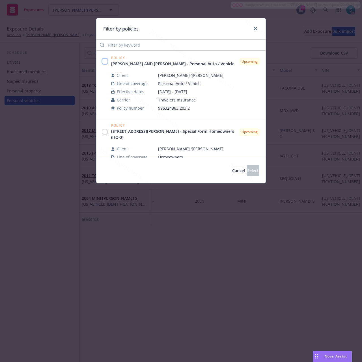
click at [107, 64] on input "checkbox" at bounding box center [105, 61] width 6 height 6
checkbox input "true"
click at [248, 172] on span "Select" at bounding box center [253, 170] width 12 height 5
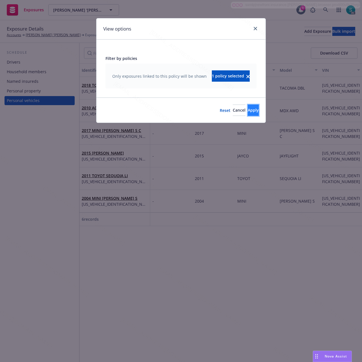
click at [247, 113] on span "Apply" at bounding box center [252, 109] width 11 height 5
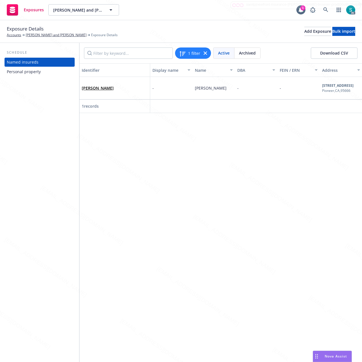
click at [27, 73] on div "Personal property" at bounding box center [24, 71] width 34 height 9
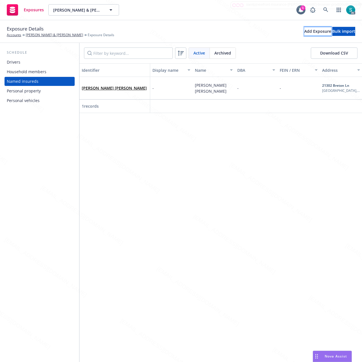
click at [304, 33] on button "Add Exposure" at bounding box center [317, 31] width 27 height 9
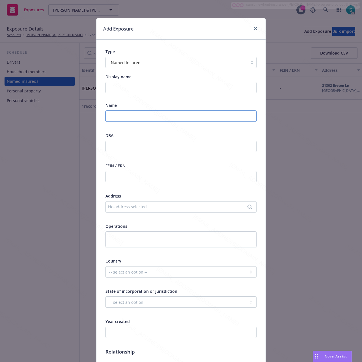
click at [125, 113] on input "text" at bounding box center [180, 115] width 151 height 11
paste input "[PERSON_NAME] & [PERSON_NAME]"
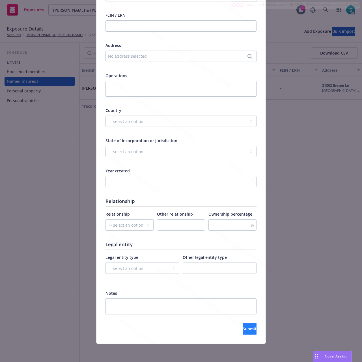
type input "[PERSON_NAME] & [PERSON_NAME]"
click at [249, 326] on button "Submit" at bounding box center [249, 328] width 14 height 11
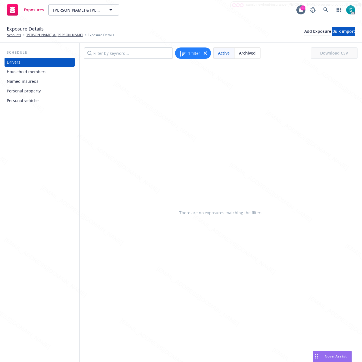
click at [29, 71] on div "Household members" at bounding box center [27, 71] width 40 height 9
click at [31, 80] on div "Named insureds" at bounding box center [23, 81] width 32 height 9
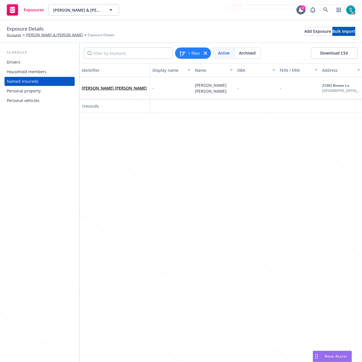
click at [29, 92] on div "Personal property" at bounding box center [24, 90] width 34 height 9
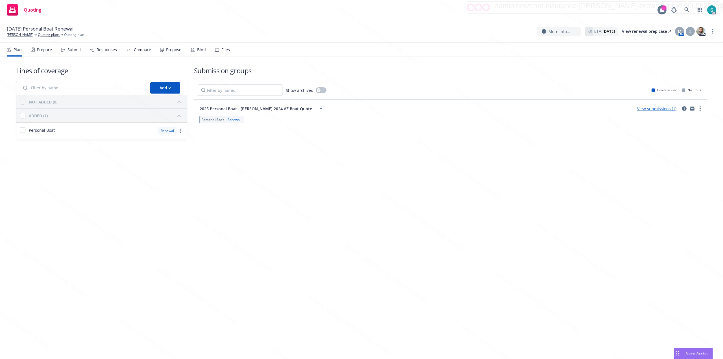
click at [716, 31] on div "[DATE] Personal Boat [PERSON_NAME] Quoting plans Quoting plan More info... ETA …" at bounding box center [361, 31] width 723 height 23
click at [715, 30] on link "more" at bounding box center [713, 31] width 7 height 7
click at [684, 79] on link "Archive quoting plan" at bounding box center [684, 76] width 63 height 11
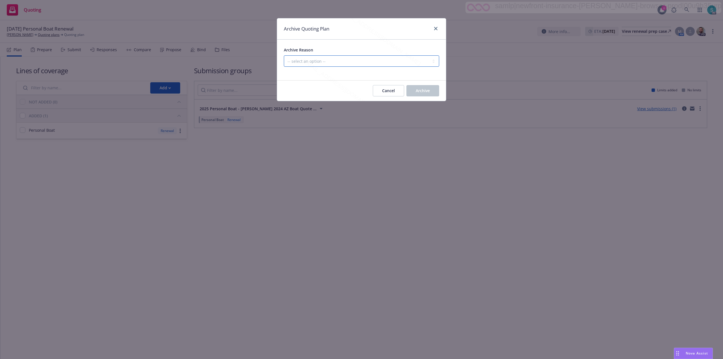
drag, startPoint x: 353, startPoint y: 60, endPoint x: 342, endPoint y: 64, distance: 11.6
click at [353, 60] on select "-- select an option -- All policies in this renewal plan are auto-renewed Creat…" at bounding box center [361, 60] width 155 height 11
select select "ARCHIVED_RENEWAL_POLICY_AUTO_RENEWED"
click at [284, 56] on select "-- select an option -- All policies in this renewal plan are auto-renewed Creat…" at bounding box center [361, 60] width 155 height 11
click at [425, 90] on span "Archive" at bounding box center [423, 90] width 14 height 5
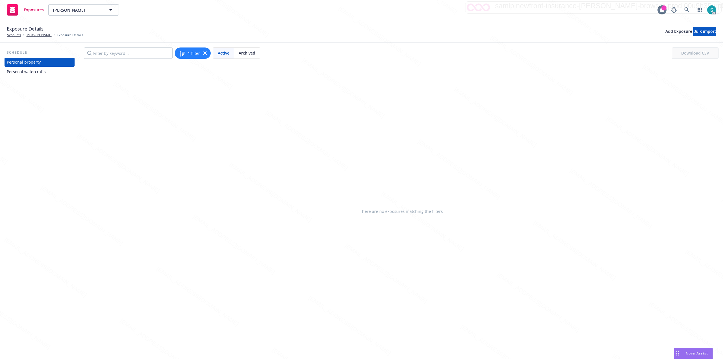
click at [35, 72] on div "Personal watercrafts" at bounding box center [26, 71] width 39 height 9
